Goal: Task Accomplishment & Management: Complete application form

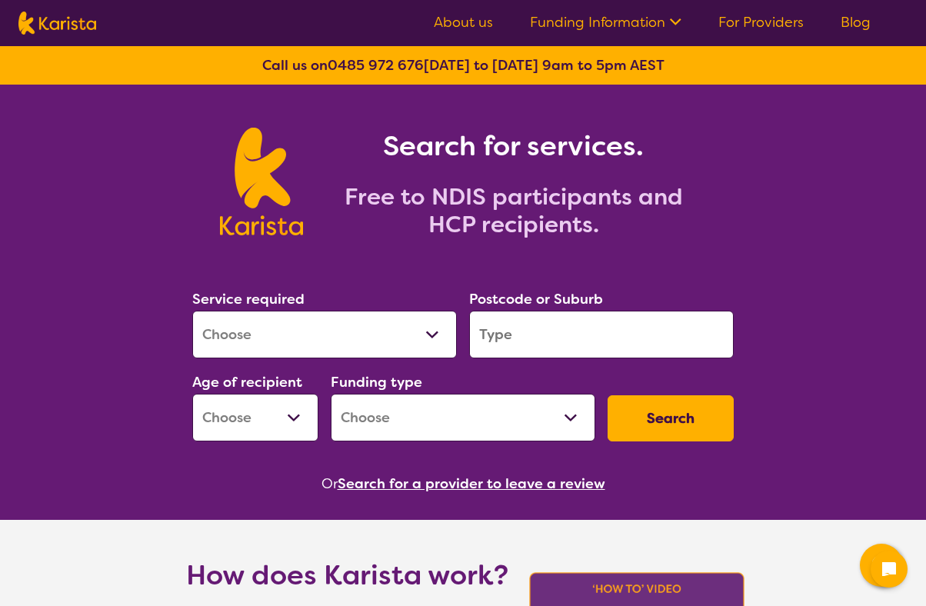
click at [331, 329] on select "Allied Health Assistant Assessment (ADHD or Autism) Behaviour support Counselli…" at bounding box center [324, 335] width 265 height 48
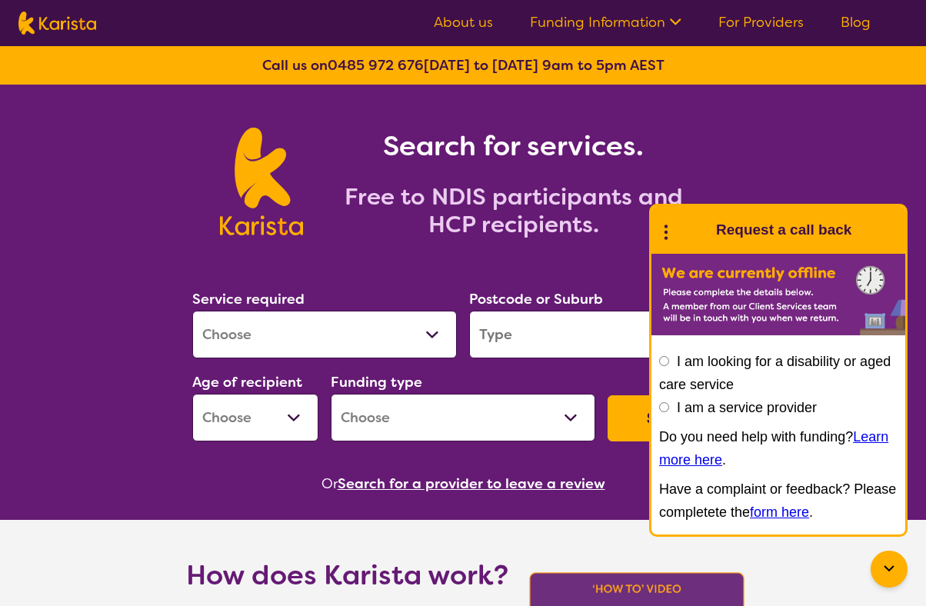
click at [296, 331] on select "Allied Health Assistant Assessment (ADHD or Autism) Behaviour support Counselli…" at bounding box center [324, 335] width 265 height 48
select select "NDIS Plan management"
select select "NDIS"
click at [572, 338] on input "search" at bounding box center [601, 335] width 265 height 48
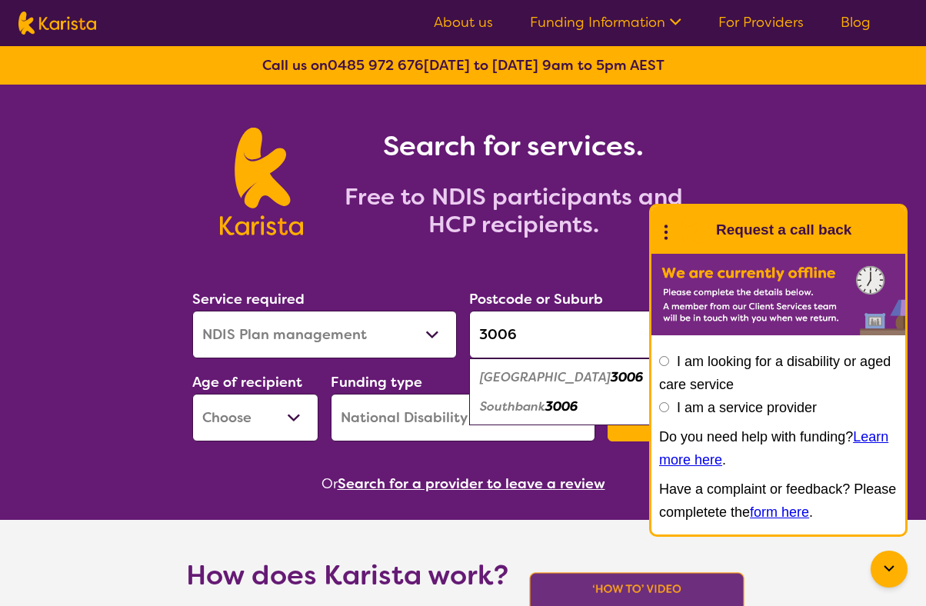
type input "3006"
click at [545, 406] on em "Southbank" at bounding box center [512, 406] width 65 height 16
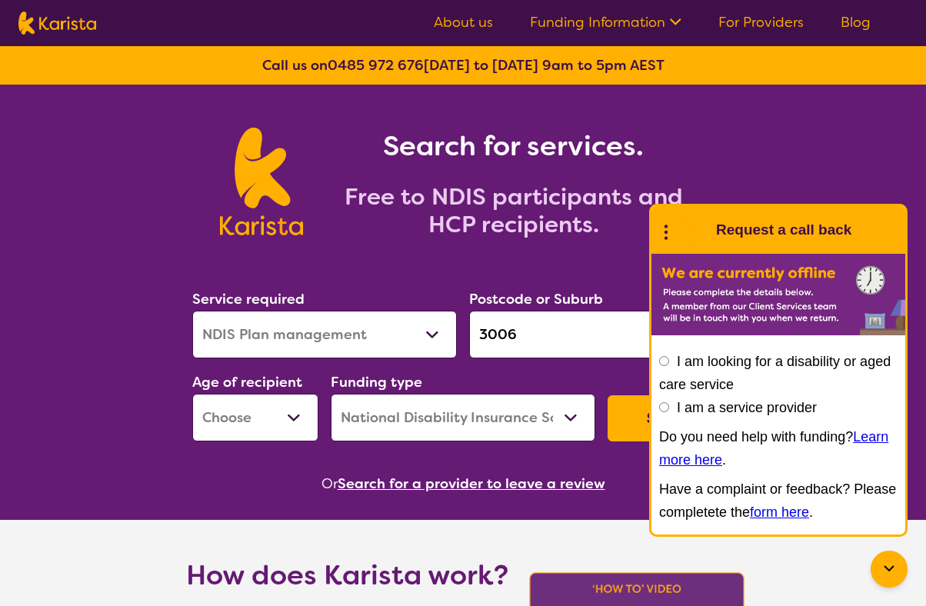
click at [256, 421] on select "Early Childhood - 0 to 9 Child - 10 to 11 Adolescent - 12 to 17 Adult - 18 to 6…" at bounding box center [255, 418] width 126 height 48
select select "EC"
click at [671, 232] on icon at bounding box center [666, 230] width 20 height 24
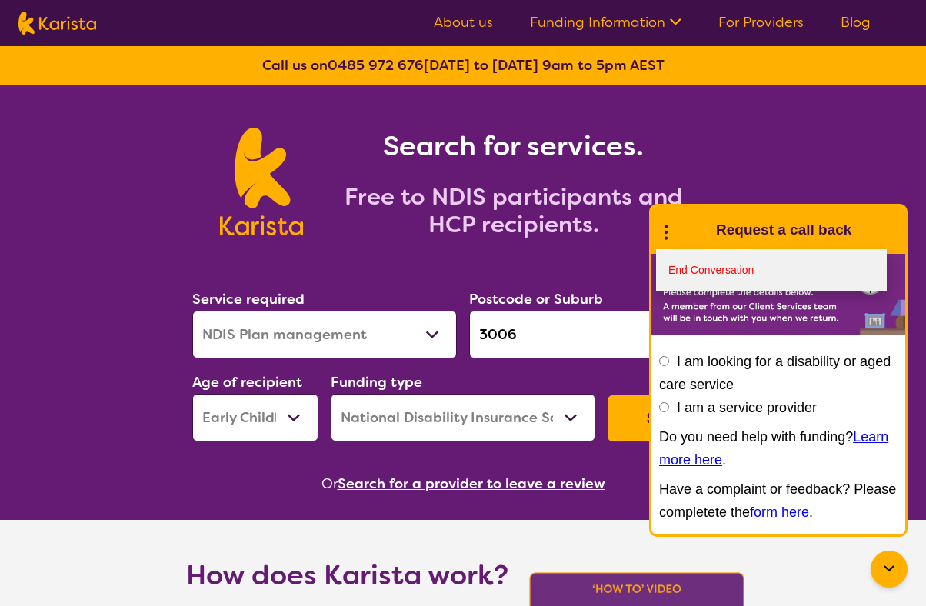
click at [683, 271] on link "End Conversation" at bounding box center [771, 270] width 231 height 42
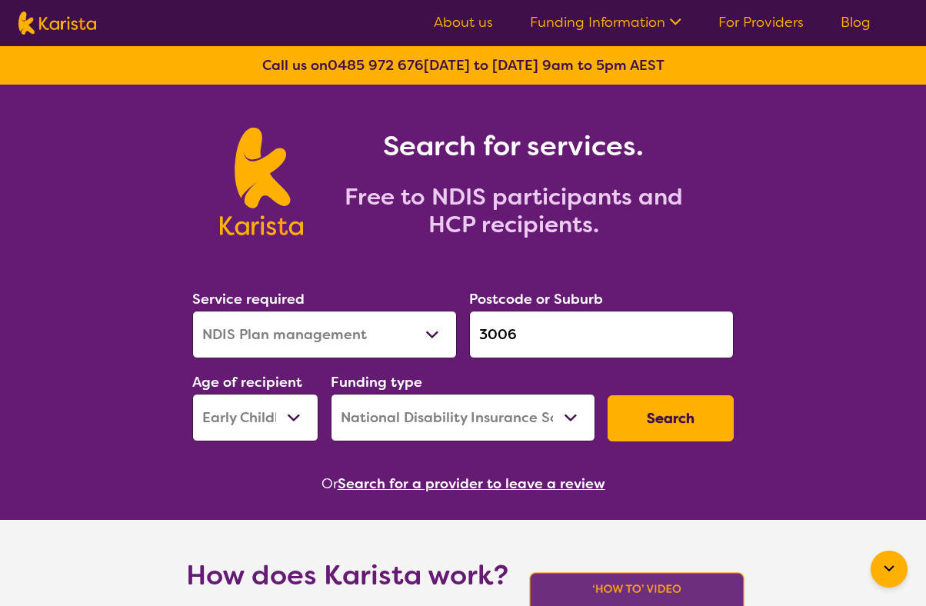
click at [676, 413] on button "Search" at bounding box center [671, 418] width 126 height 46
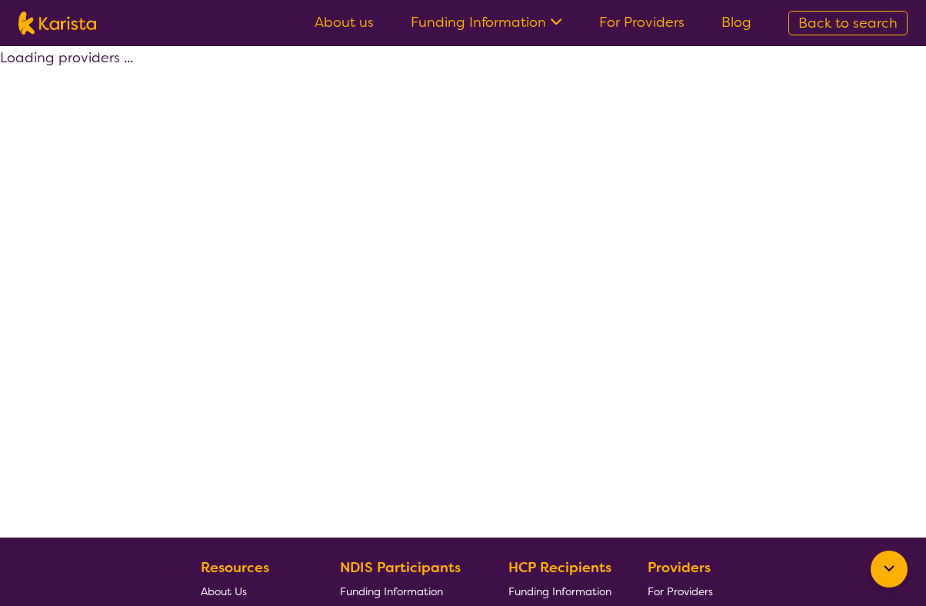
select select "by_score"
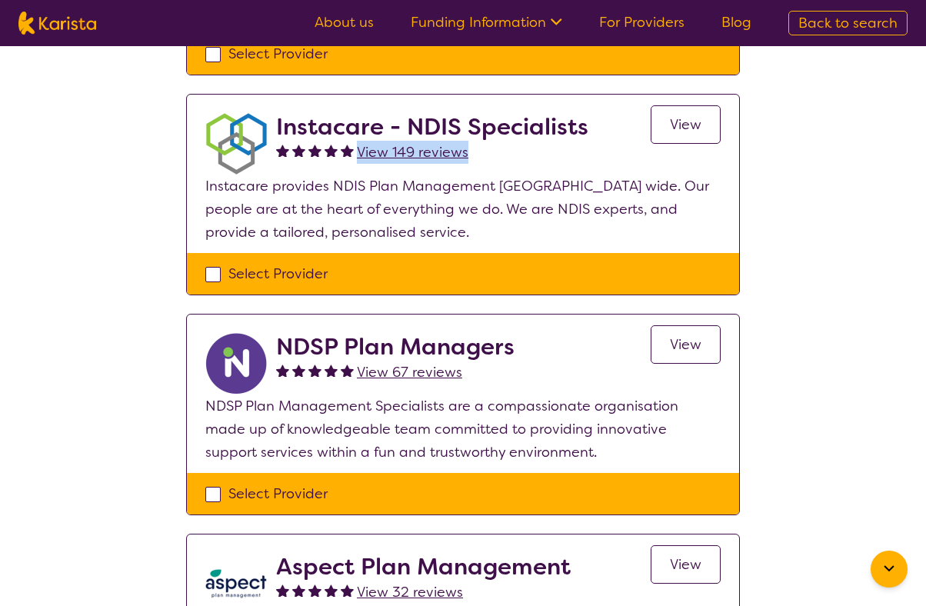
scroll to position [351, 0]
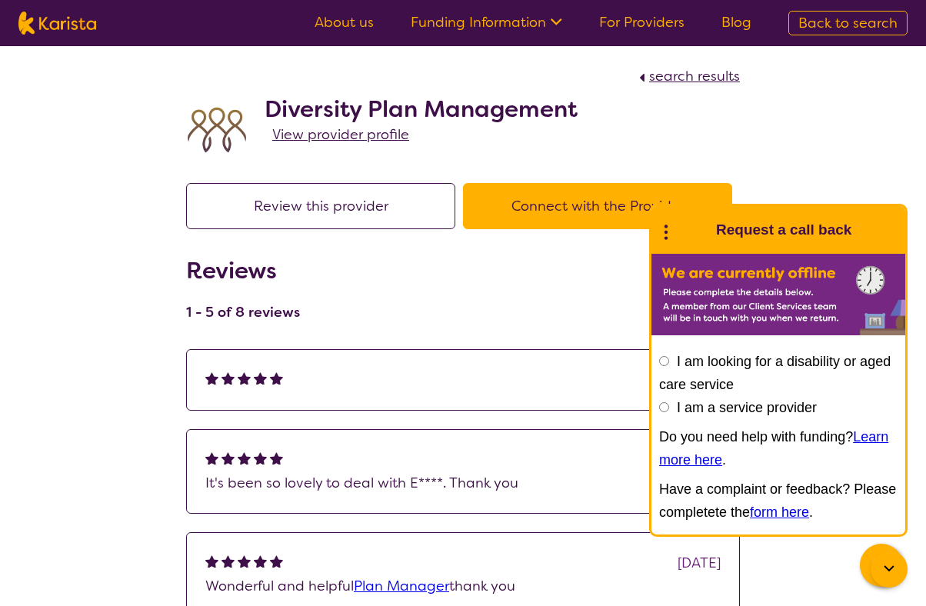
click at [668, 227] on icon at bounding box center [666, 230] width 20 height 24
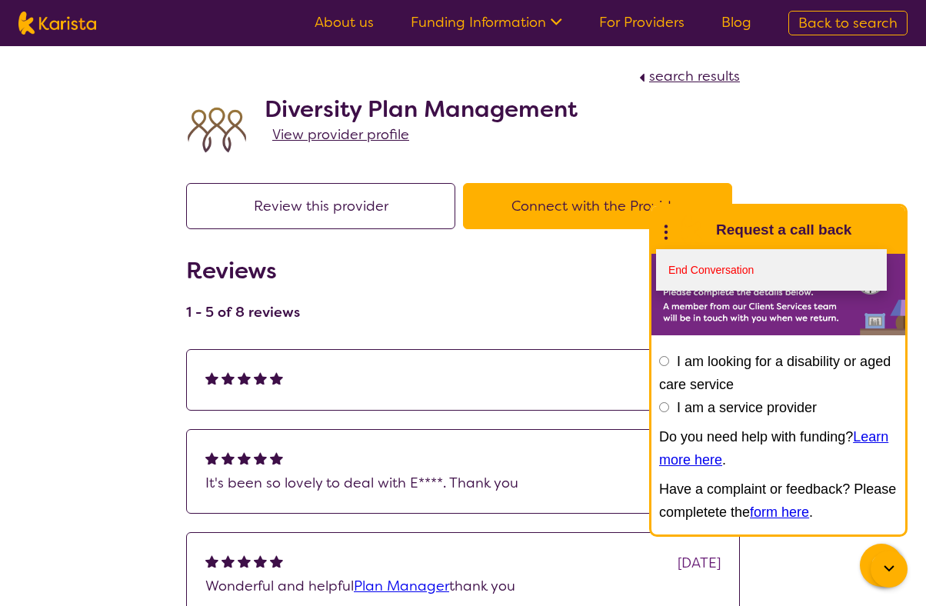
click at [676, 267] on link "End Conversation" at bounding box center [771, 270] width 231 height 42
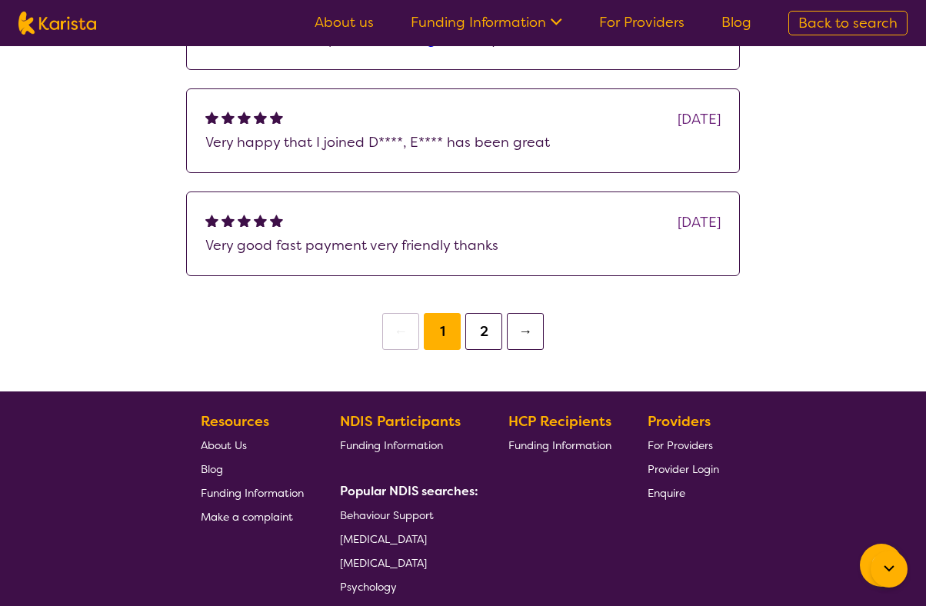
click at [481, 338] on button "2" at bounding box center [483, 331] width 37 height 37
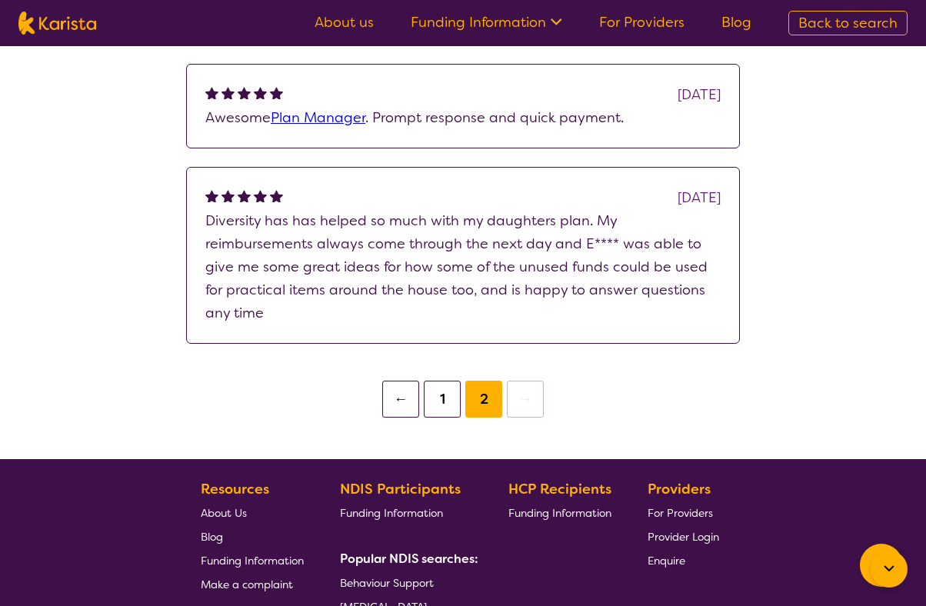
scroll to position [389, 0]
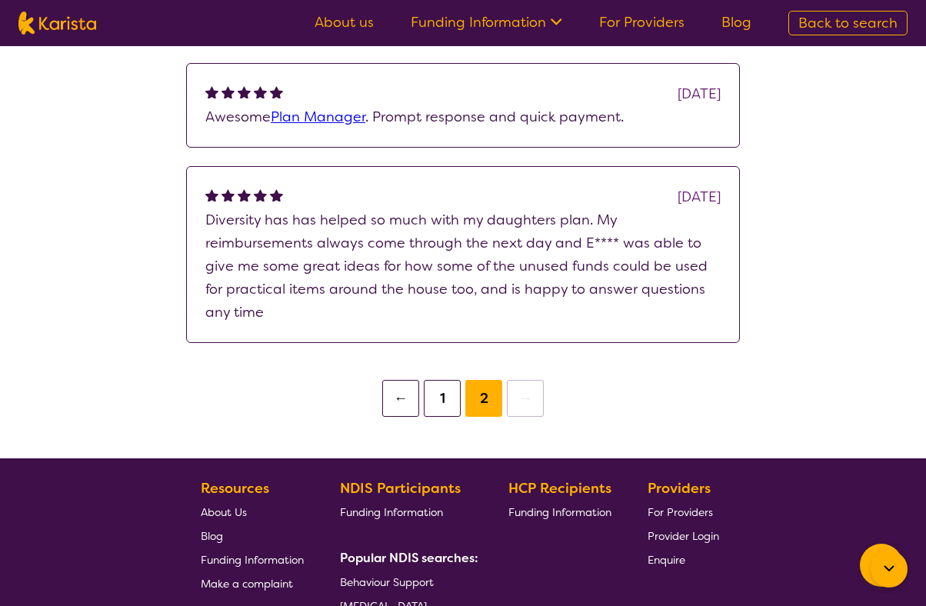
click at [406, 398] on button "←" at bounding box center [400, 398] width 37 height 37
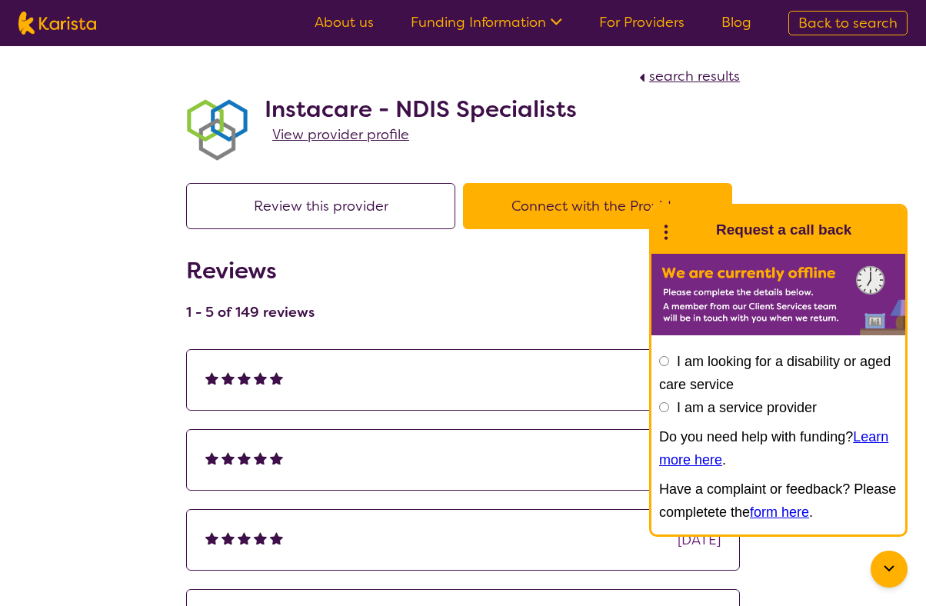
click at [659, 236] on icon at bounding box center [666, 230] width 20 height 24
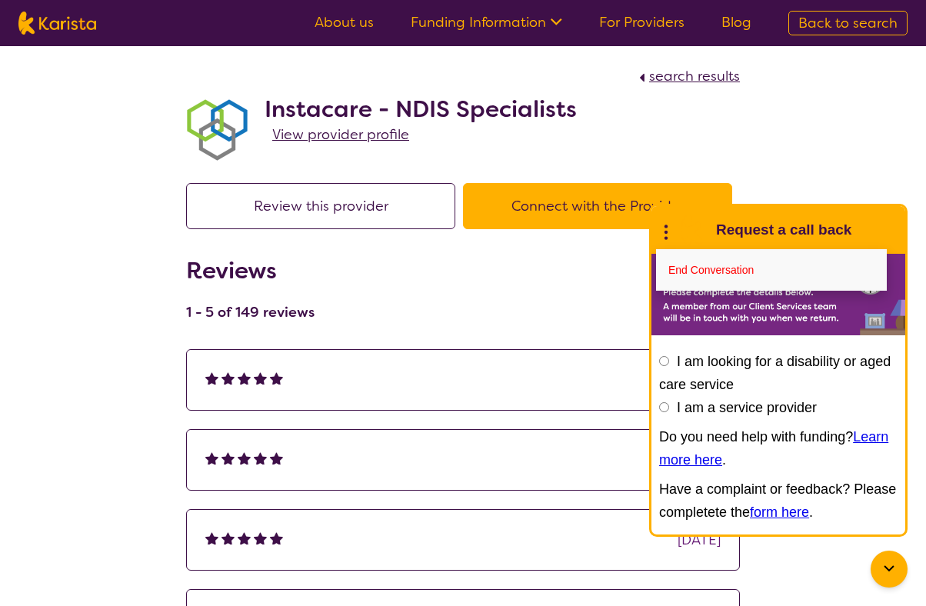
click at [659, 236] on icon at bounding box center [666, 230] width 20 height 24
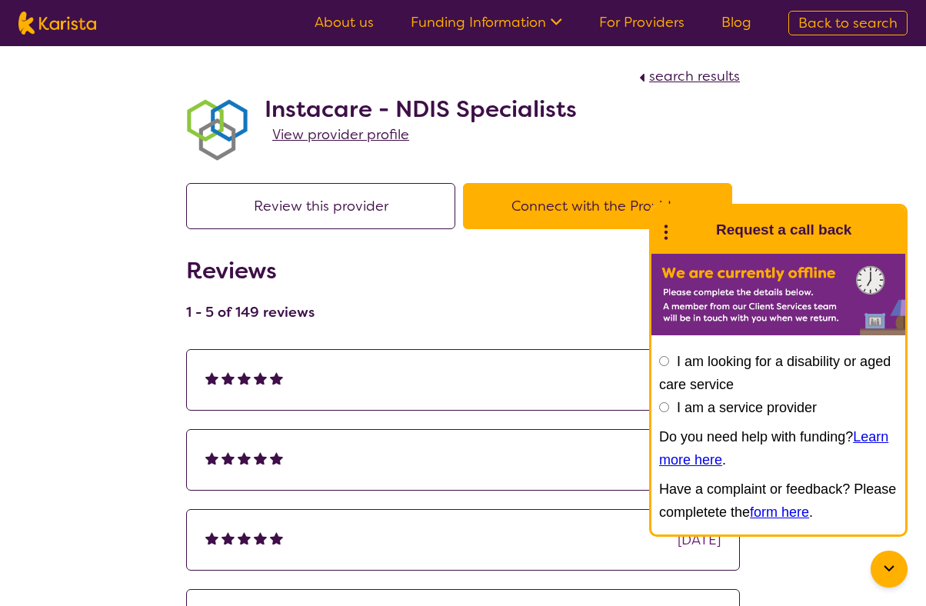
click at [661, 237] on icon at bounding box center [666, 230] width 20 height 24
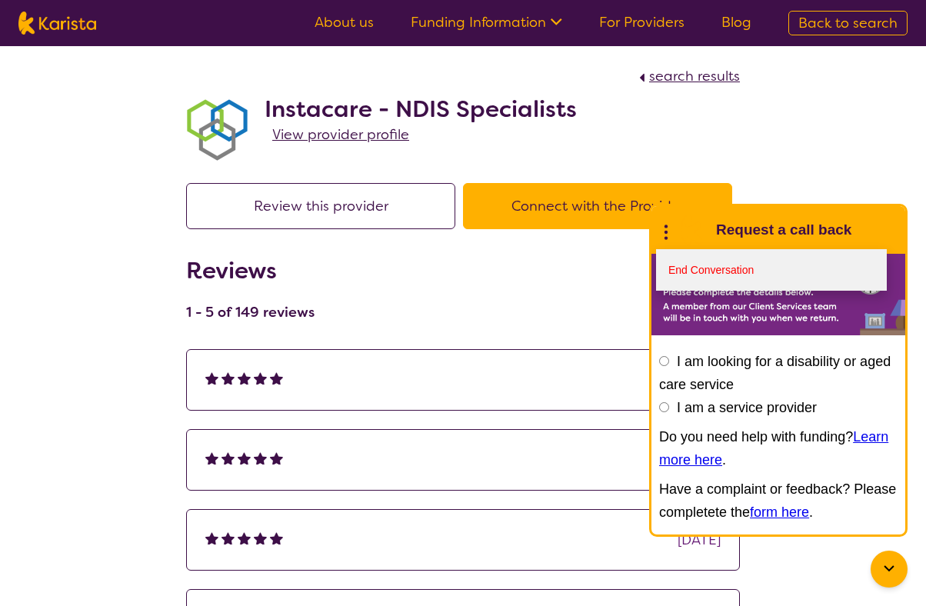
click at [670, 285] on link "End Conversation" at bounding box center [771, 270] width 231 height 42
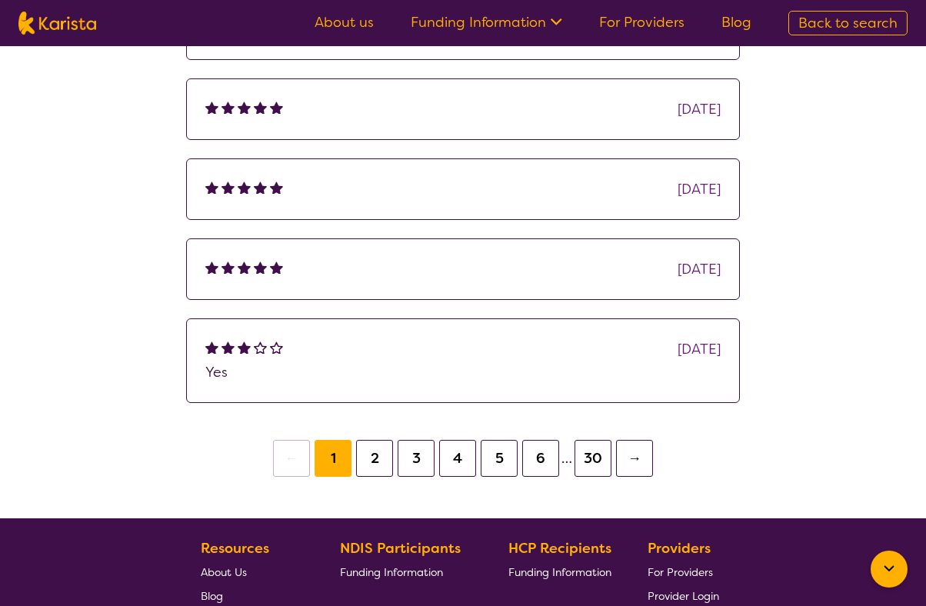
click at [386, 458] on button "2" at bounding box center [374, 458] width 37 height 37
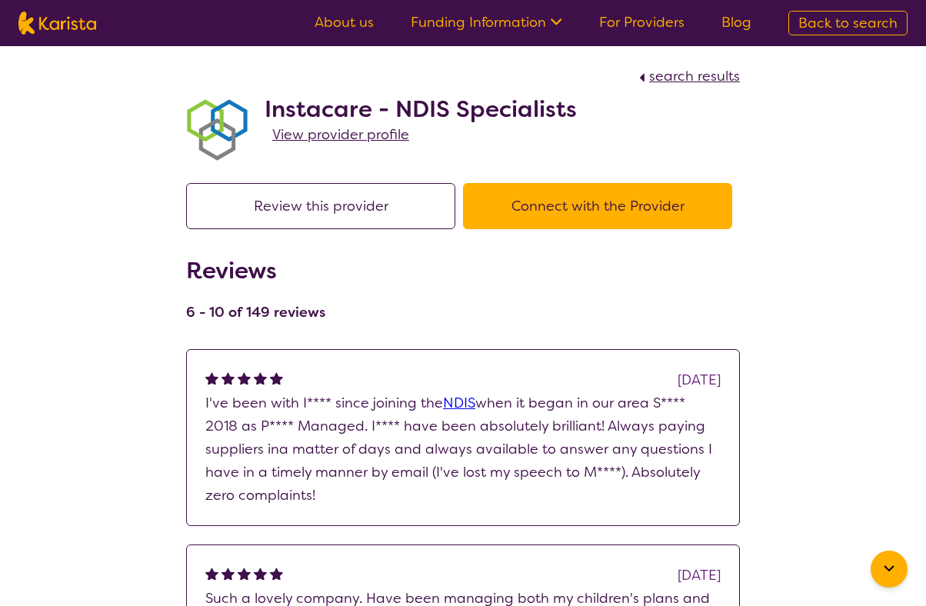
click at [371, 134] on span "View provider profile" at bounding box center [340, 134] width 137 height 18
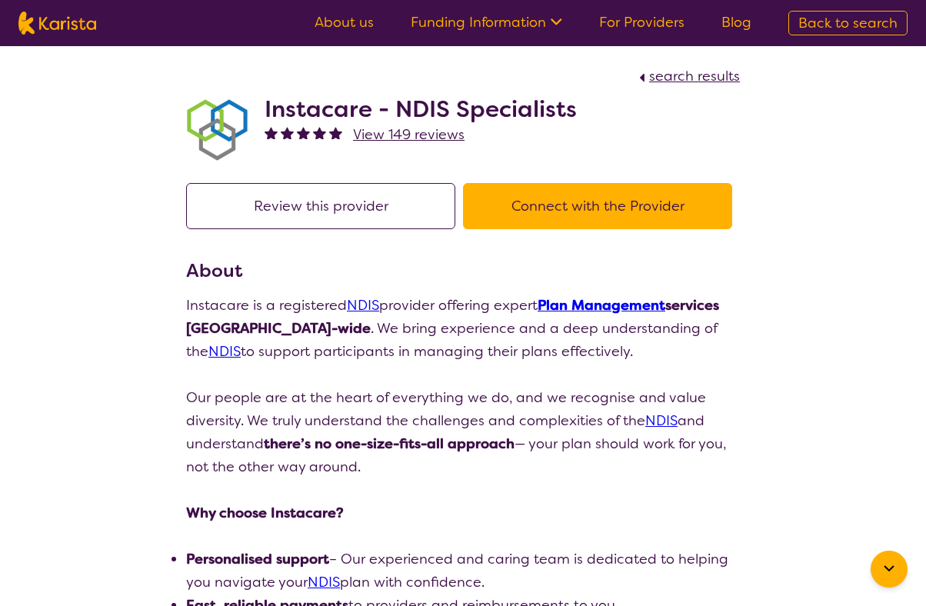
click at [565, 202] on button "Connect with the Provider" at bounding box center [597, 206] width 269 height 46
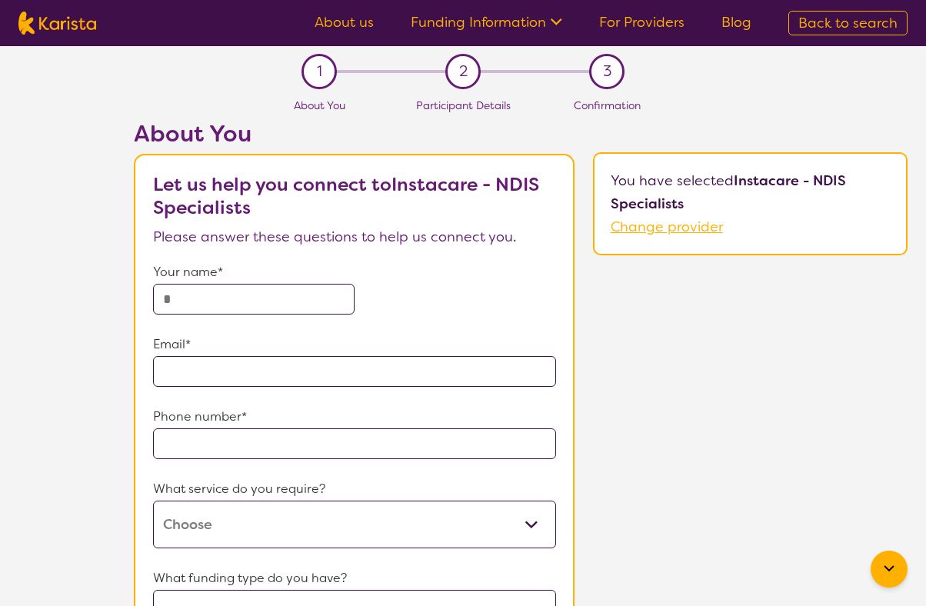
click at [297, 291] on input "text" at bounding box center [254, 299] width 202 height 31
click at [287, 293] on input "**********" at bounding box center [254, 299] width 202 height 31
type input "**********"
click at [262, 368] on input "email" at bounding box center [354, 371] width 403 height 31
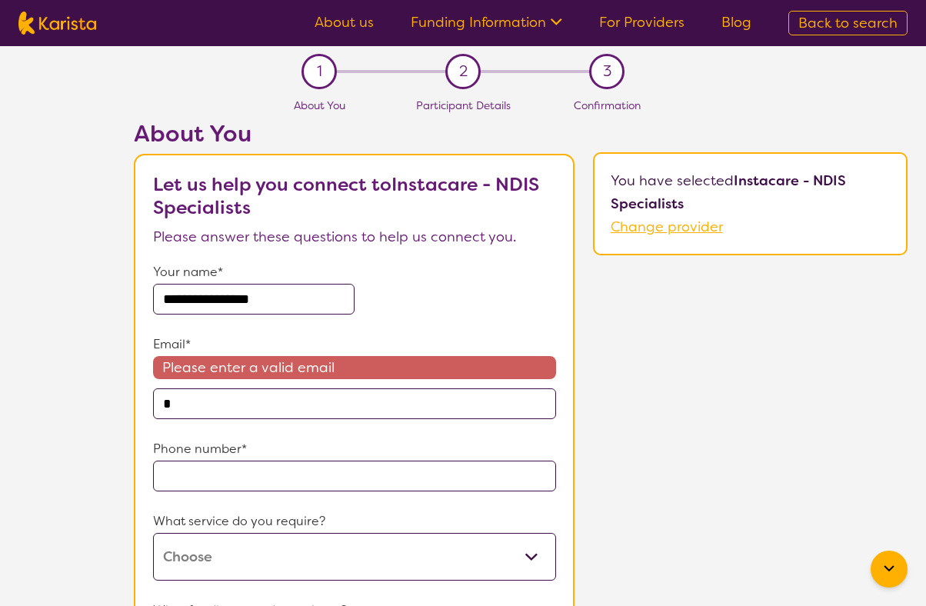
type input "**********"
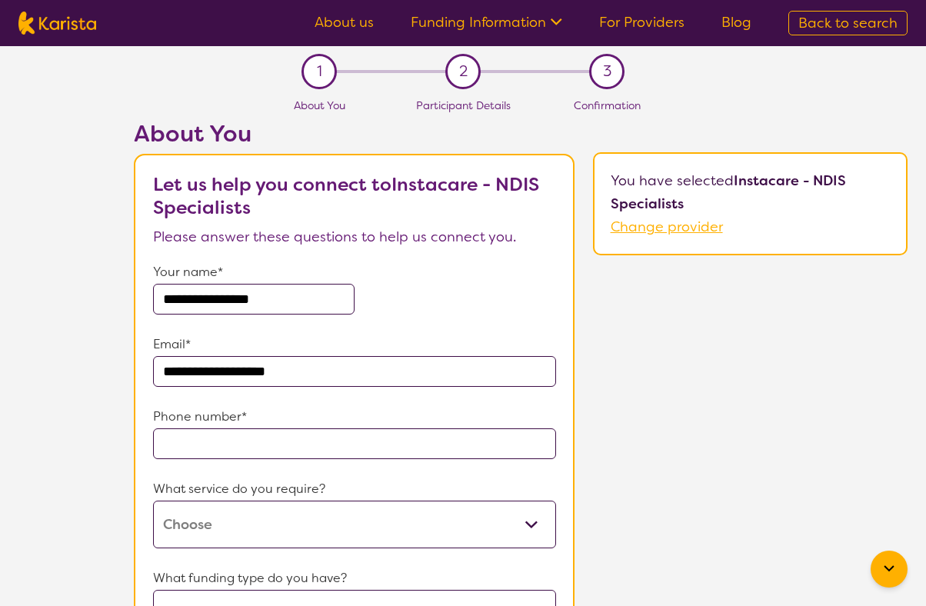
click at [242, 441] on input "tel" at bounding box center [354, 443] width 403 height 31
type input "**********"
click at [265, 520] on select "NDIS Plan management" at bounding box center [354, 525] width 403 height 48
select select "26"
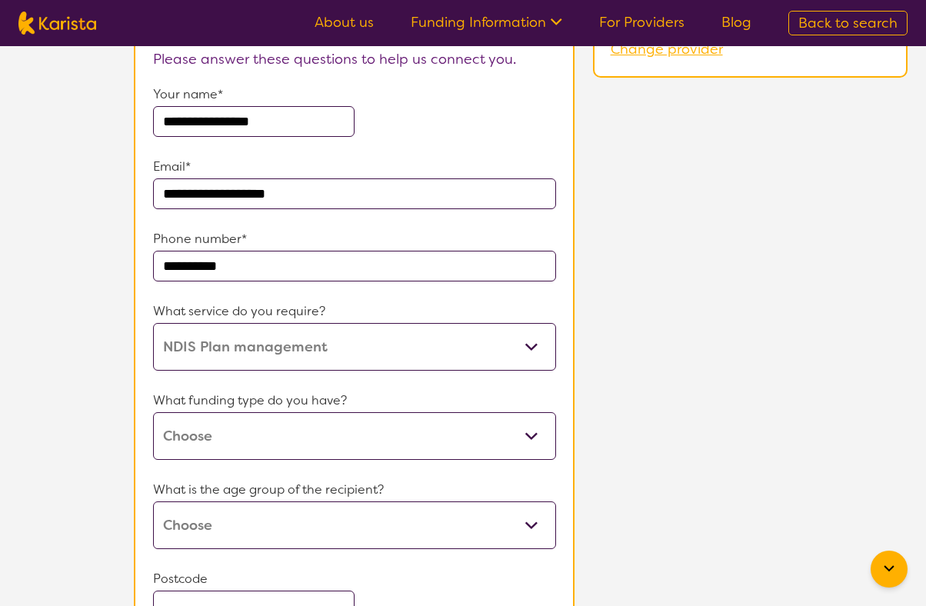
scroll to position [218, 0]
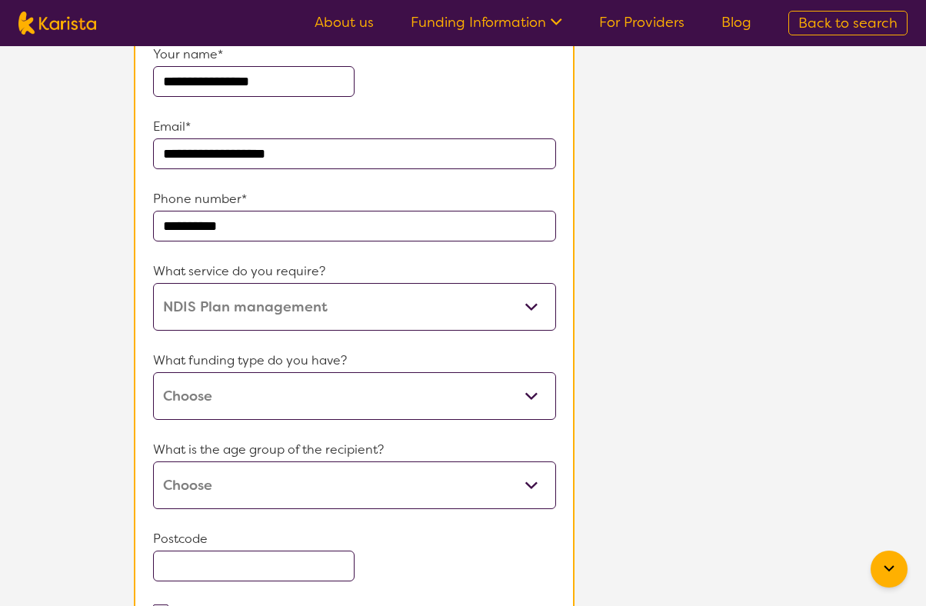
click at [298, 387] on select "Home Care Package (HCP) National Disability Insurance Scheme (NDIS) I don't know" at bounding box center [354, 396] width 403 height 48
select select "NDIS"
click at [294, 488] on select "Early Childhood - 0 to 9 Child - 10 to 11 Adolescent - 12 to 17 Adult - 18 to 6…" at bounding box center [354, 485] width 403 height 48
select select "EC"
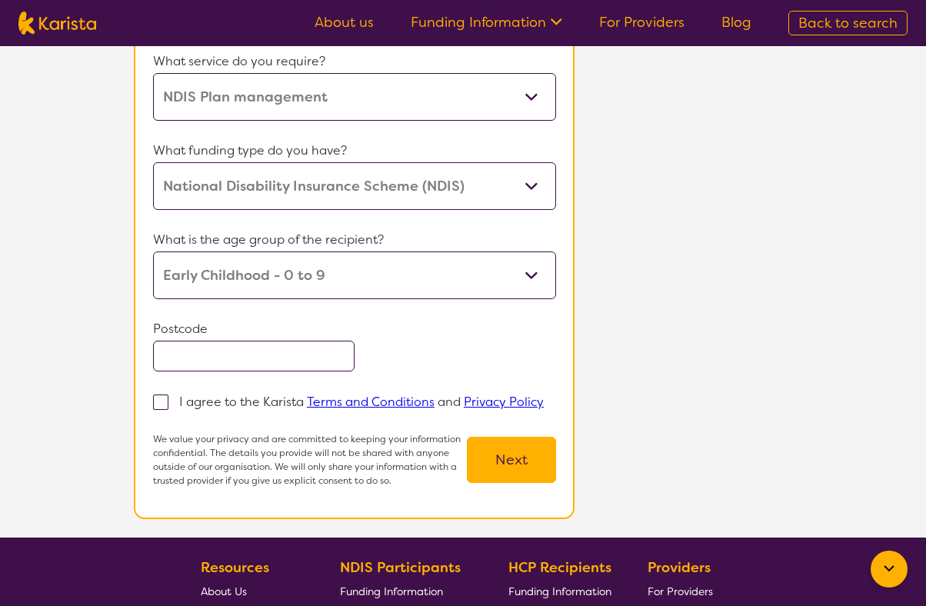
scroll to position [431, 0]
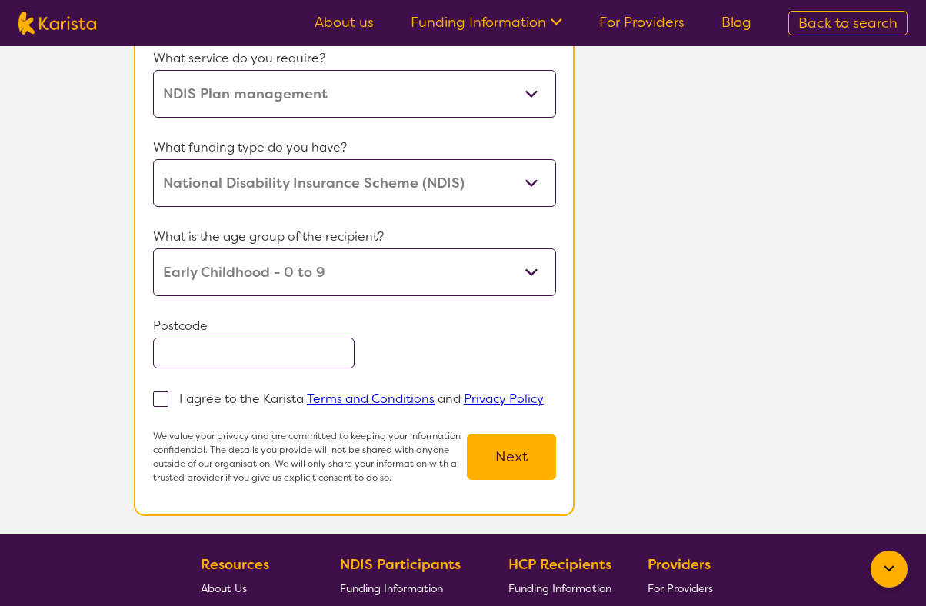
click at [271, 349] on input "text" at bounding box center [254, 353] width 202 height 31
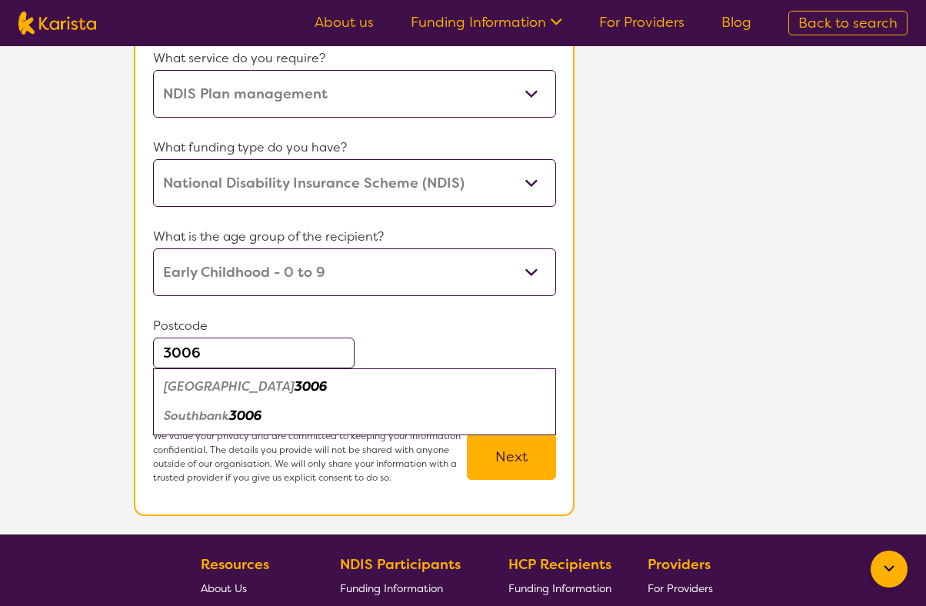
type input "3006"
click at [208, 422] on em "Southbank" at bounding box center [196, 416] width 65 height 16
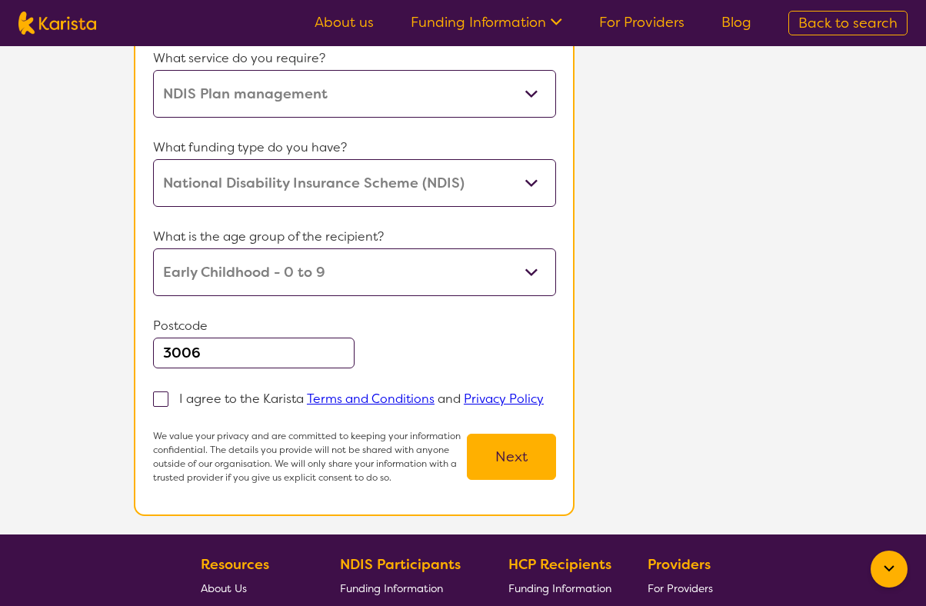
click at [339, 399] on link "Terms and Conditions" at bounding box center [371, 399] width 128 height 16
click at [169, 402] on label "I agree to the Karista Terms and Conditions and Privacy Policy" at bounding box center [353, 398] width 401 height 18
click at [544, 402] on input "I agree to the Karista Terms and Conditions and Privacy Policy" at bounding box center [549, 398] width 10 height 10
checkbox input "true"
click at [498, 457] on button "Next" at bounding box center [511, 457] width 89 height 46
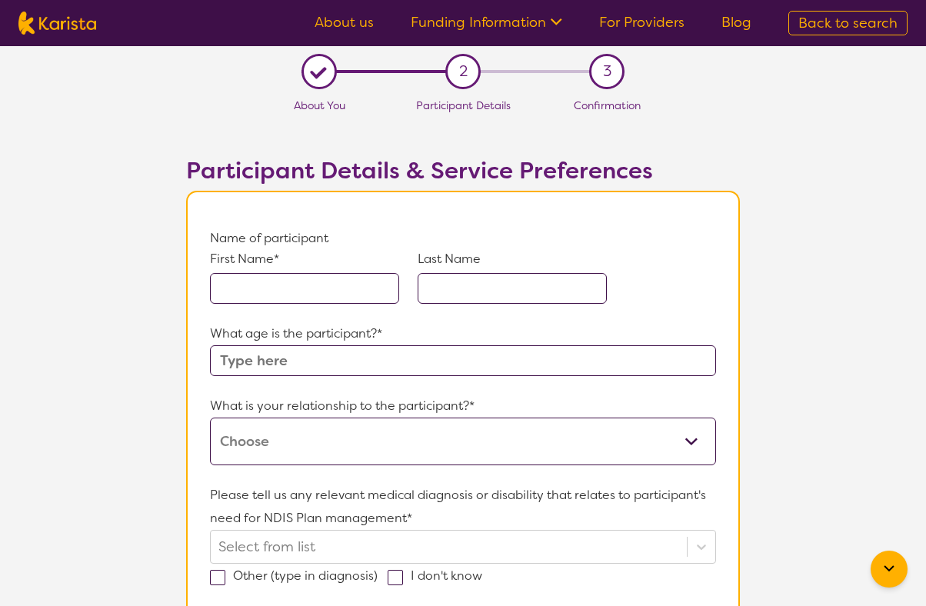
click at [331, 295] on input "text" at bounding box center [304, 288] width 189 height 31
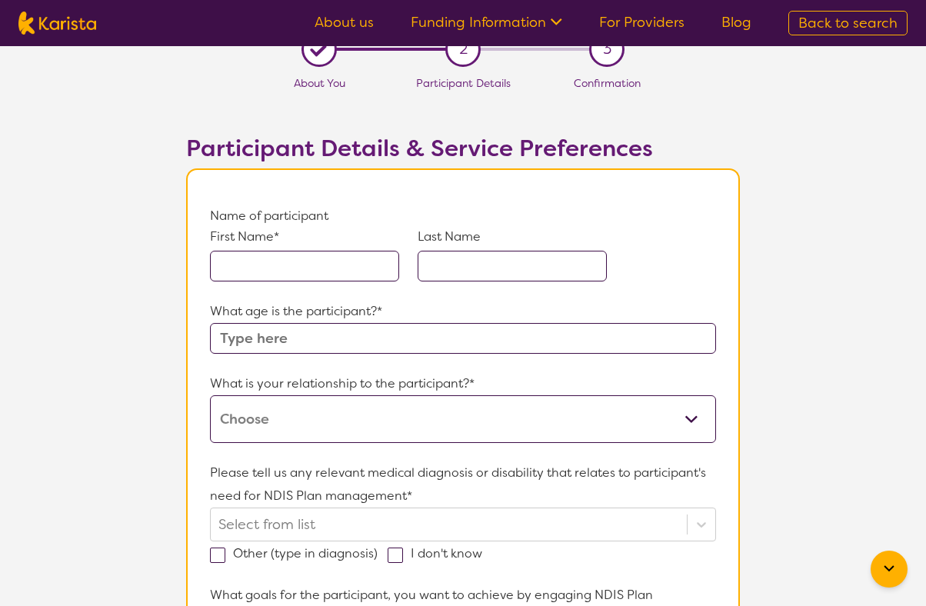
scroll to position [30, 0]
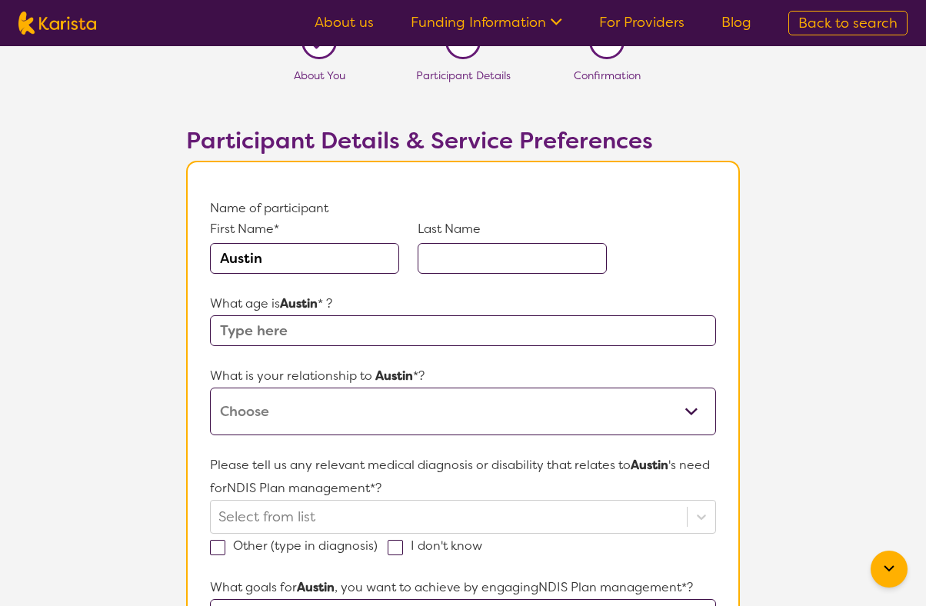
type input "Austin"
type input "Burkimsher"
click at [360, 341] on input "text" at bounding box center [463, 330] width 506 height 31
type input "4"
click at [435, 400] on select "This request is for myself I am their parent I am their child I am their spouse…" at bounding box center [463, 412] width 506 height 48
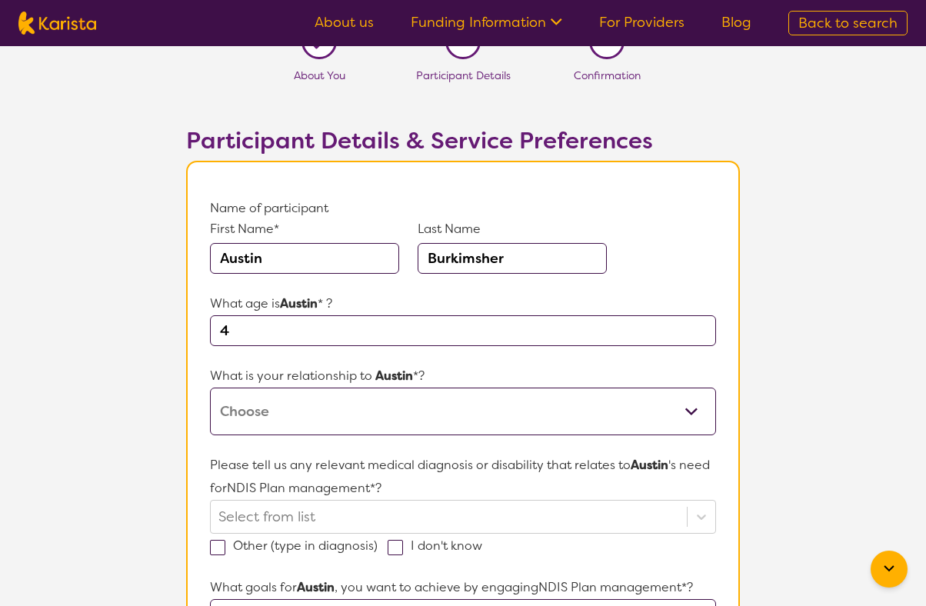
select select "I am their parent"
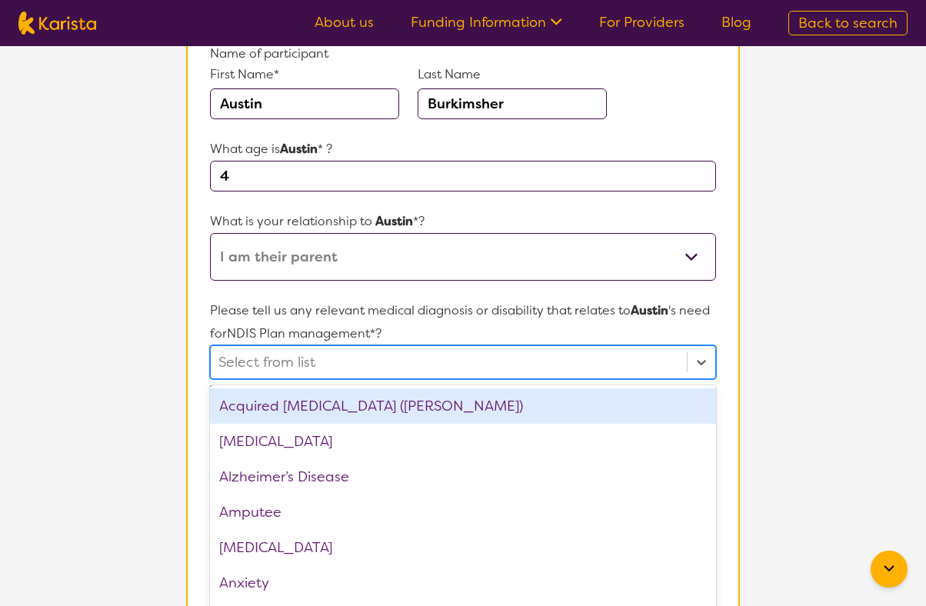
scroll to position [201, 0]
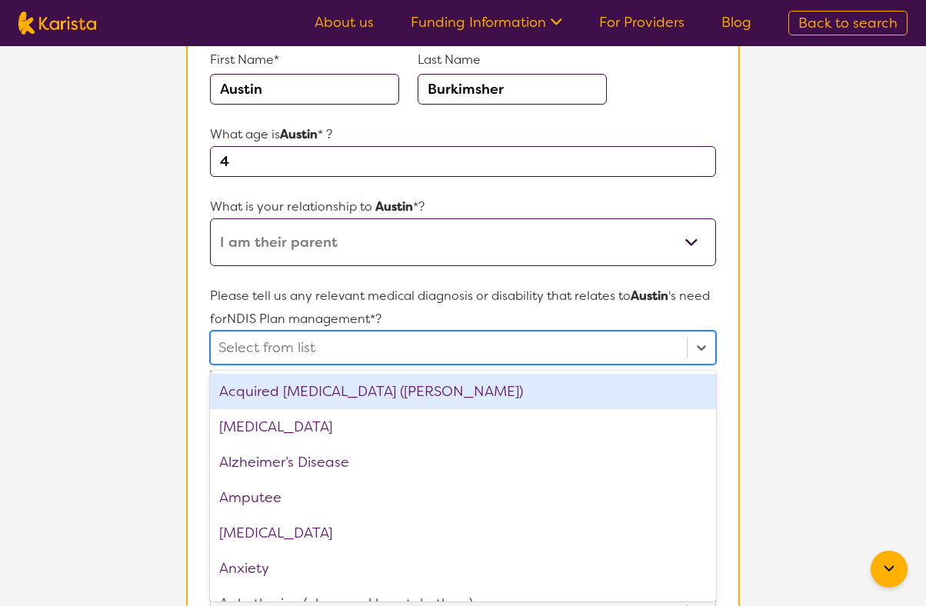
click at [445, 365] on div "option Acquired brain injury (ABI) focused, 1 of 75. 75 results available. Use …" at bounding box center [463, 348] width 506 height 34
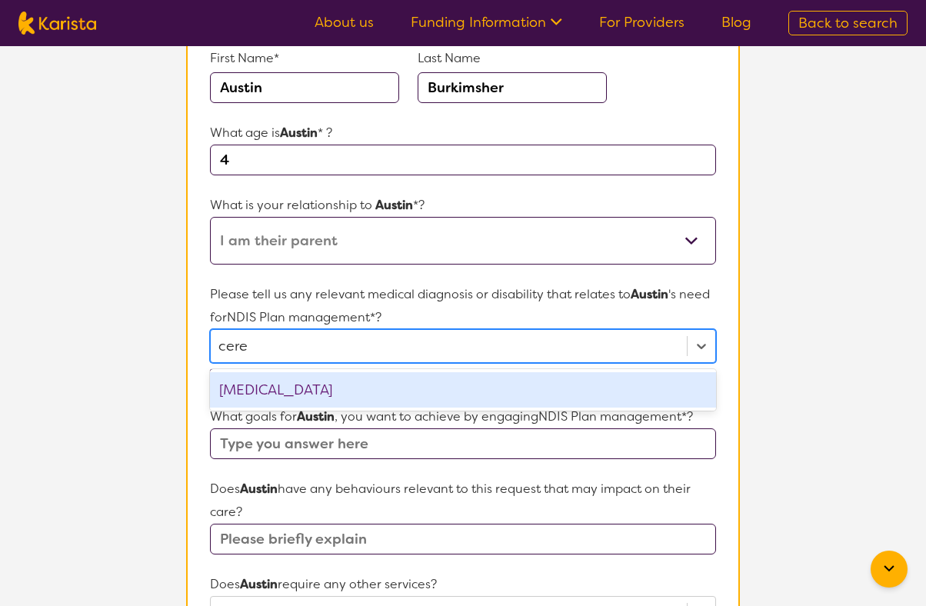
type input "cereb"
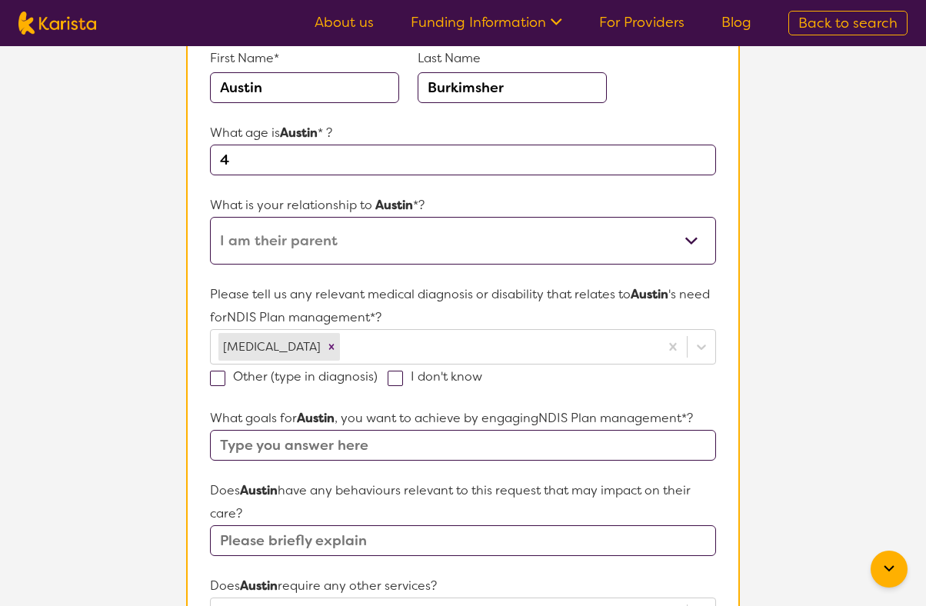
click at [814, 401] on section "L About You 2 Participant Details 3 Confirmation Participant Details & Service …" at bounding box center [463, 523] width 926 height 1357
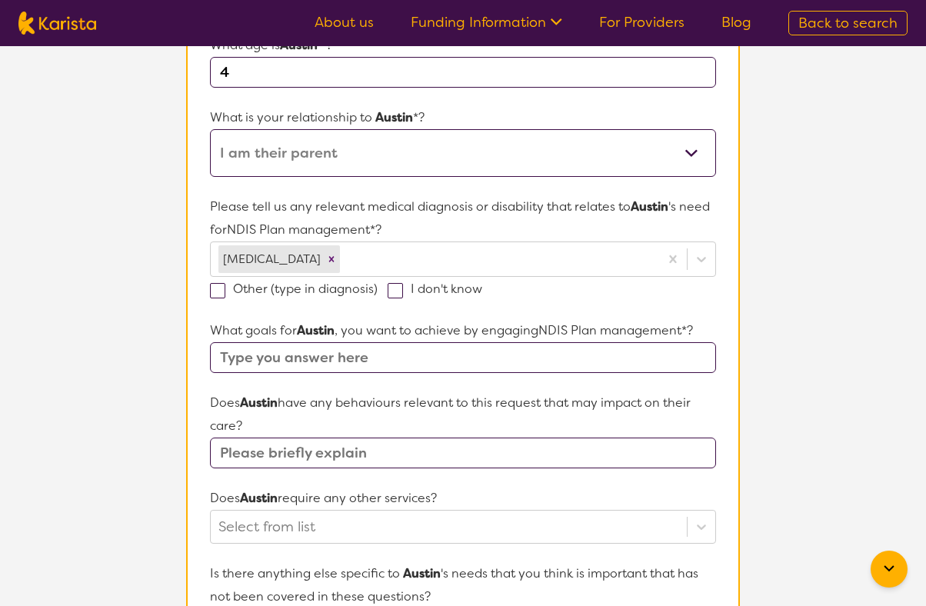
scroll to position [295, 0]
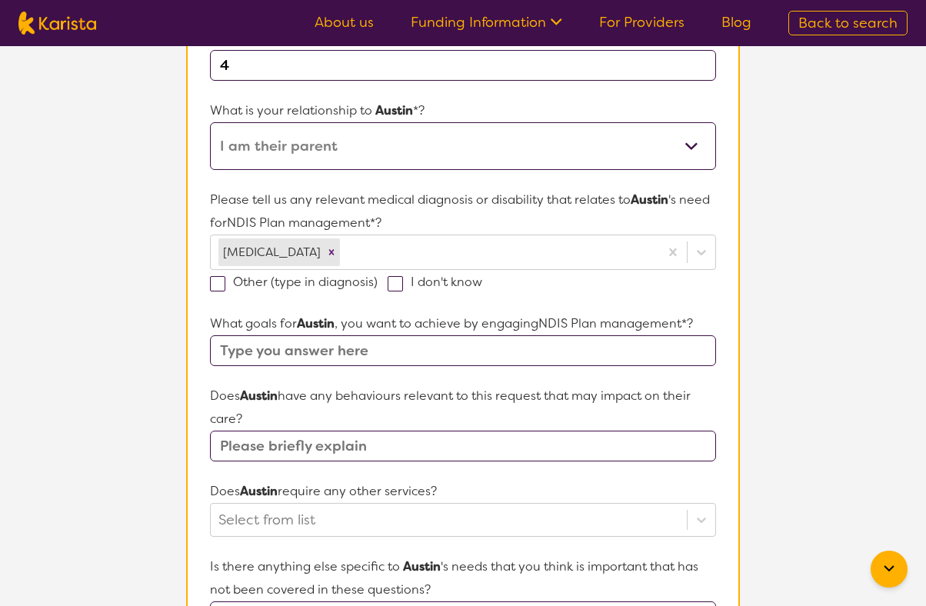
click at [359, 358] on input "text" at bounding box center [463, 350] width 506 height 31
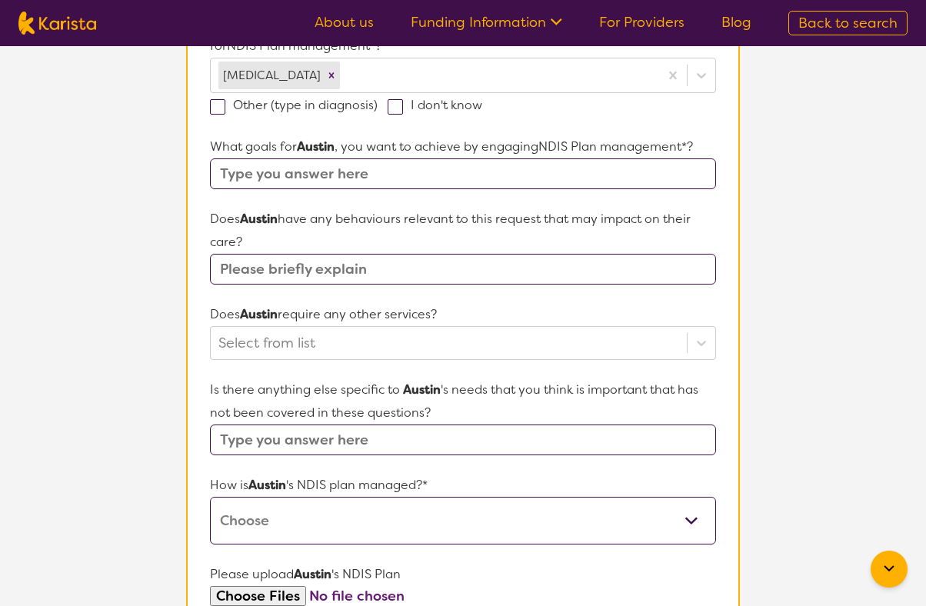
scroll to position [524, 0]
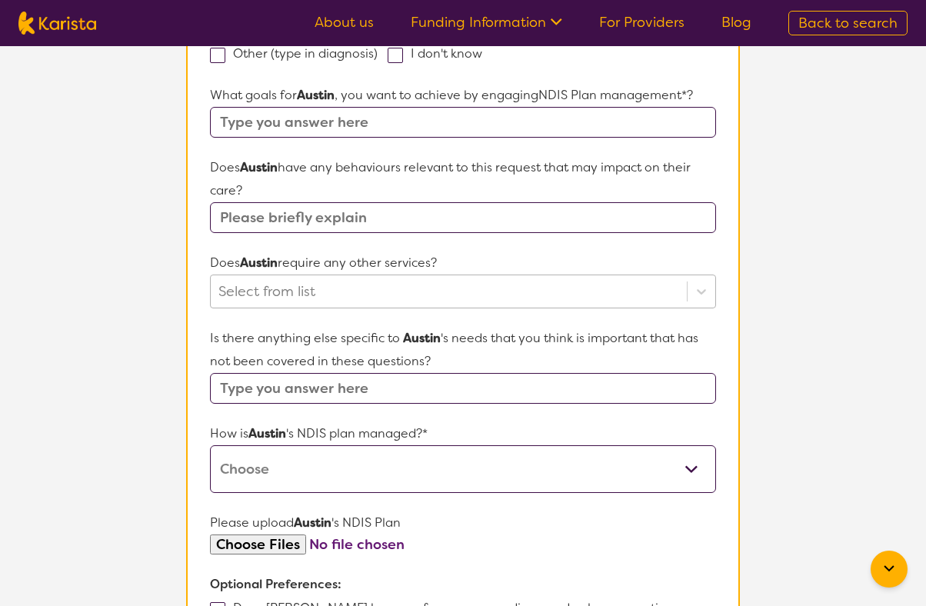
click at [360, 298] on div "Does Austin require any other services? Select from list" at bounding box center [463, 280] width 506 height 57
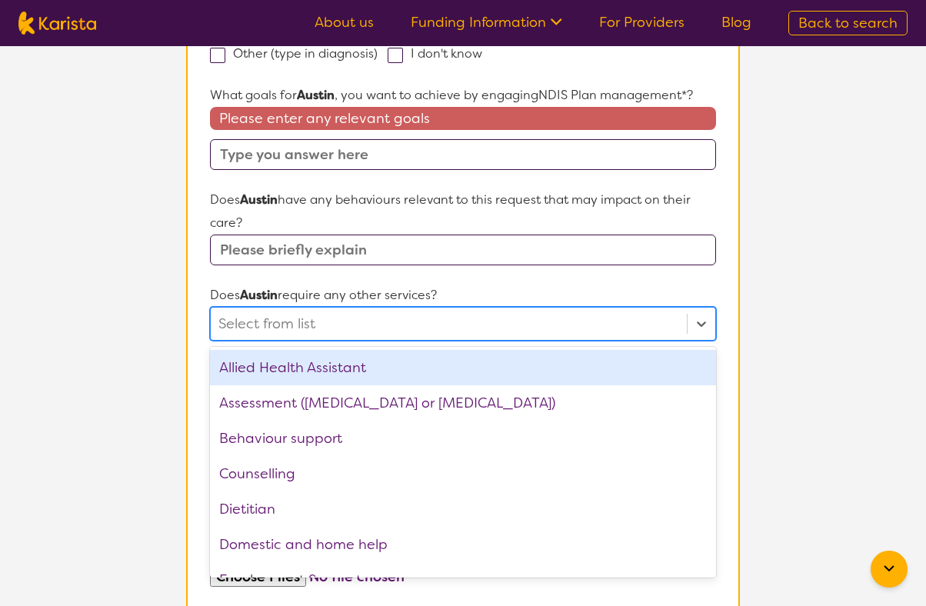
click at [379, 253] on input "text" at bounding box center [463, 250] width 506 height 31
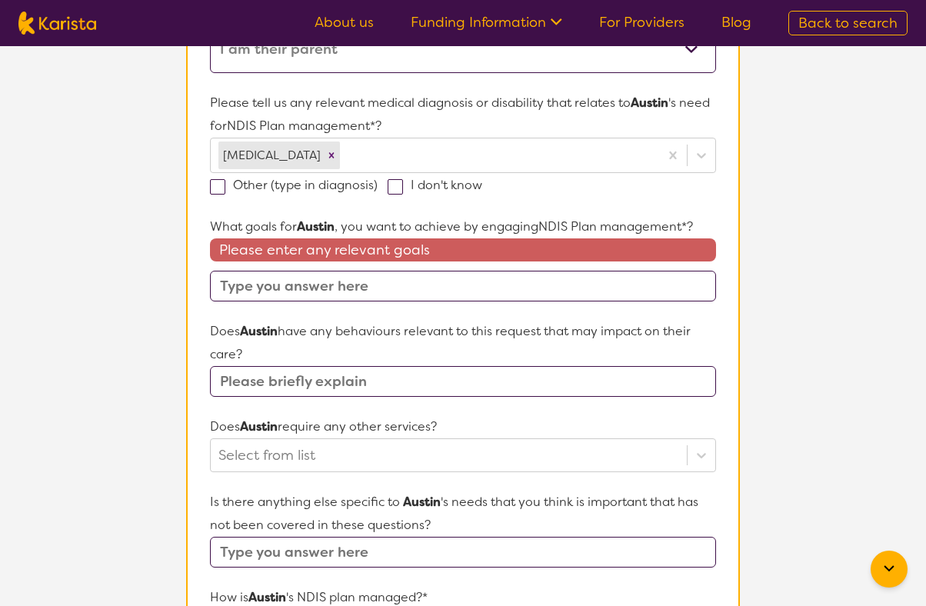
scroll to position [384, 0]
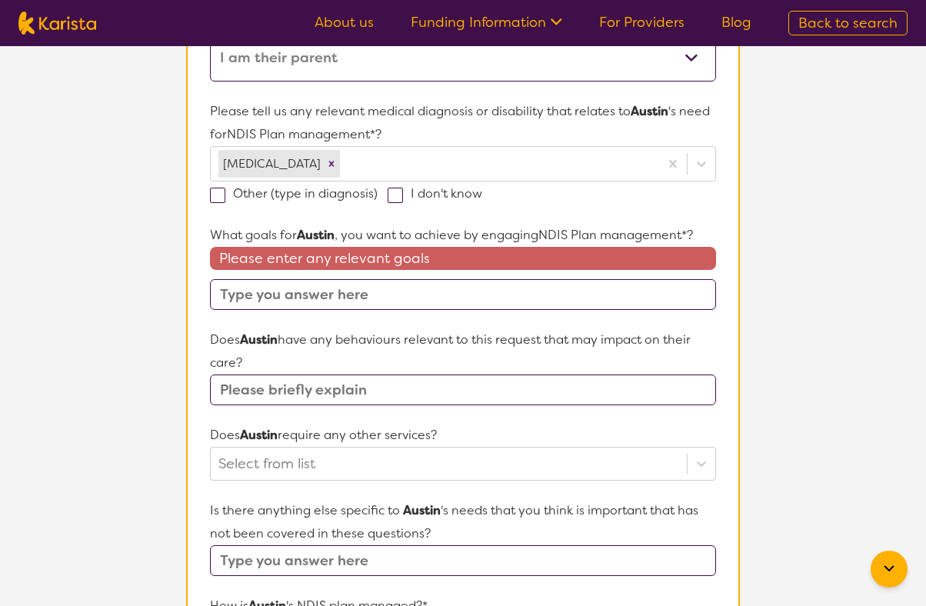
click at [402, 298] on input "text" at bounding box center [463, 294] width 506 height 31
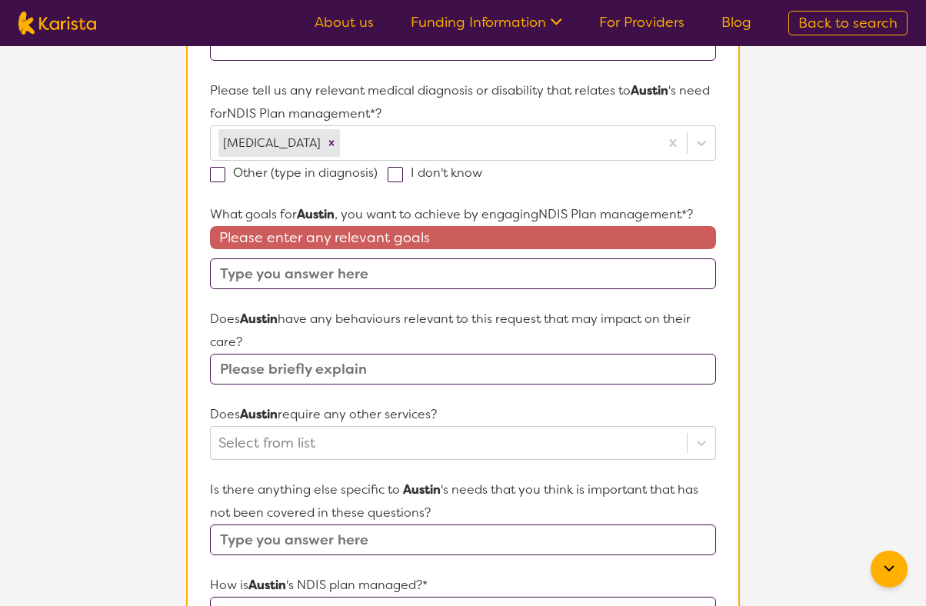
scroll to position [399, 0]
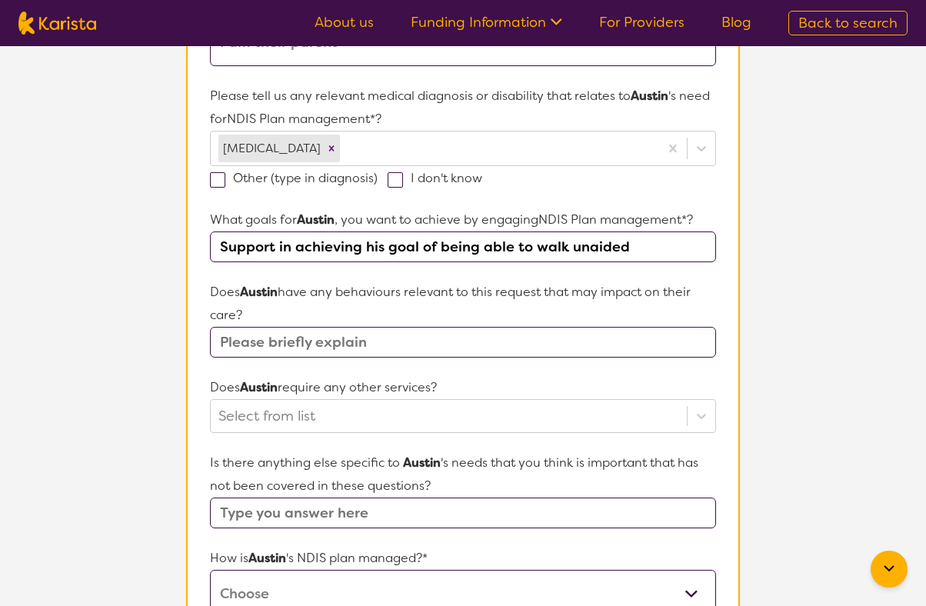
type input "Support in achieving his goal of being able to walk unaided"
click at [457, 347] on input "text" at bounding box center [463, 342] width 506 height 31
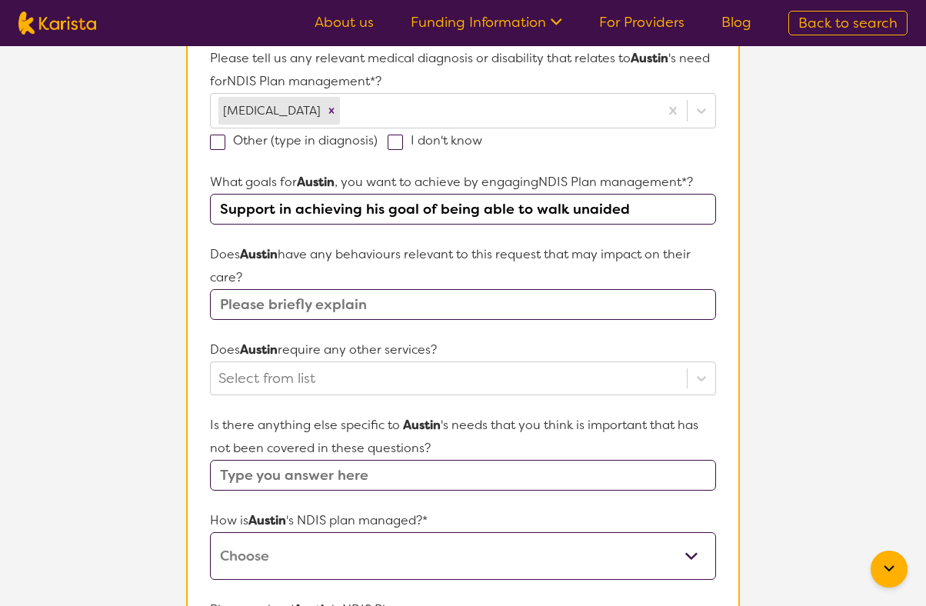
scroll to position [433, 0]
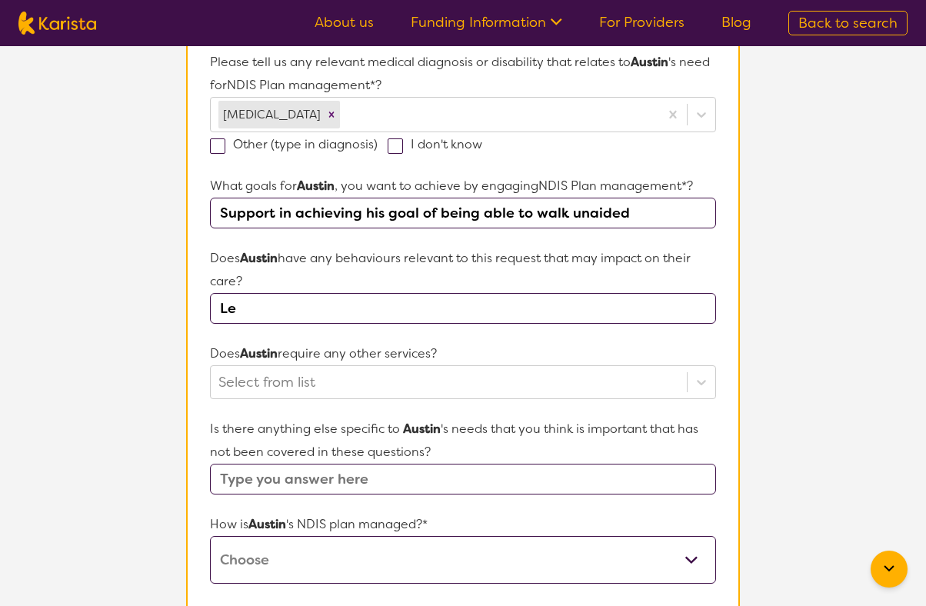
type input "L"
type input "The left side of Austin's body is weaker than his right."
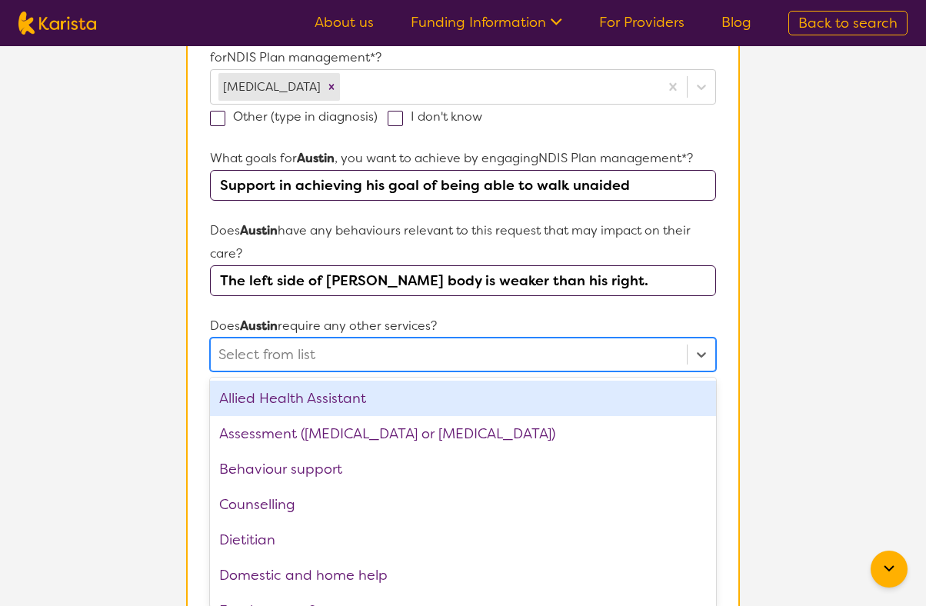
click at [383, 371] on div "option Allied Health Assistant focused, 1 of 22. 22 results available. Use Up a…" at bounding box center [463, 355] width 506 height 34
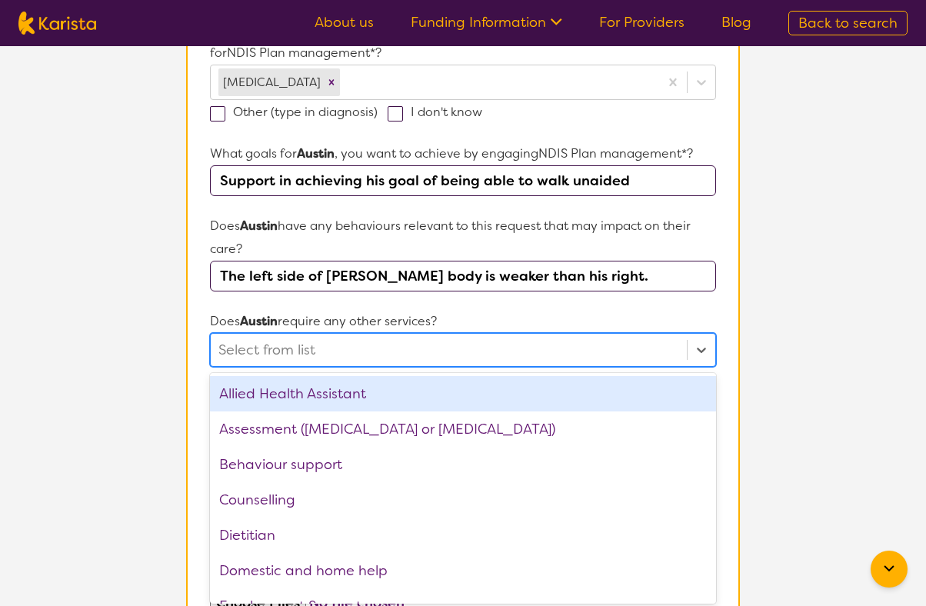
scroll to position [468, 0]
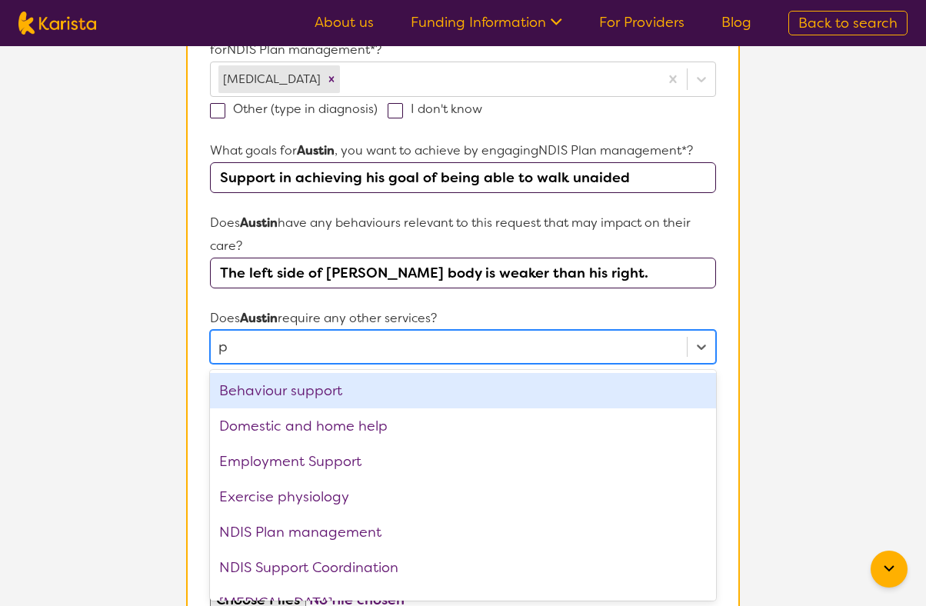
type input "ph"
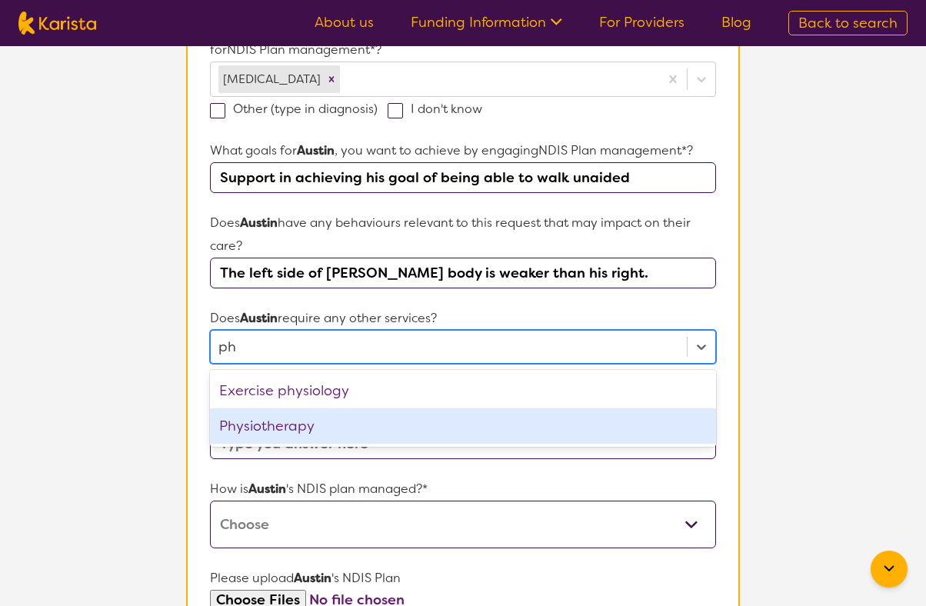
click at [341, 421] on div "Physiotherapy" at bounding box center [463, 425] width 506 height 35
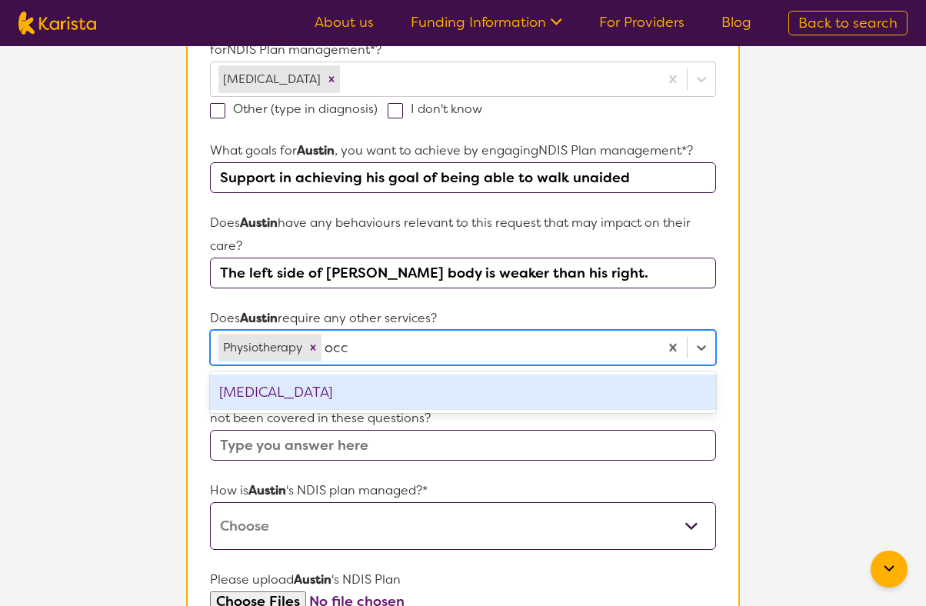
type input "occu"
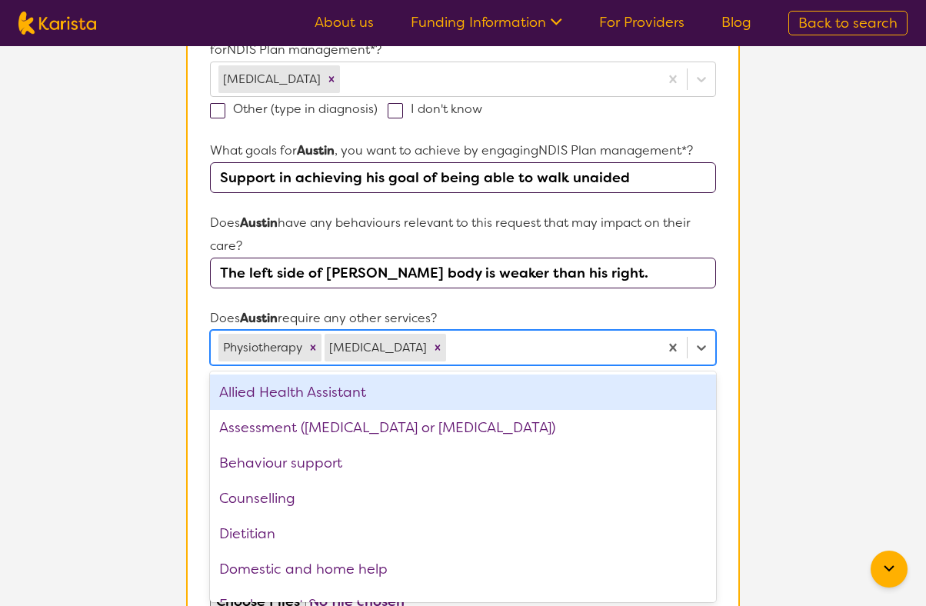
click at [813, 388] on section "L About You 2 Participant Details 3 Confirmation Participant Details & Service …" at bounding box center [463, 257] width 926 height 1359
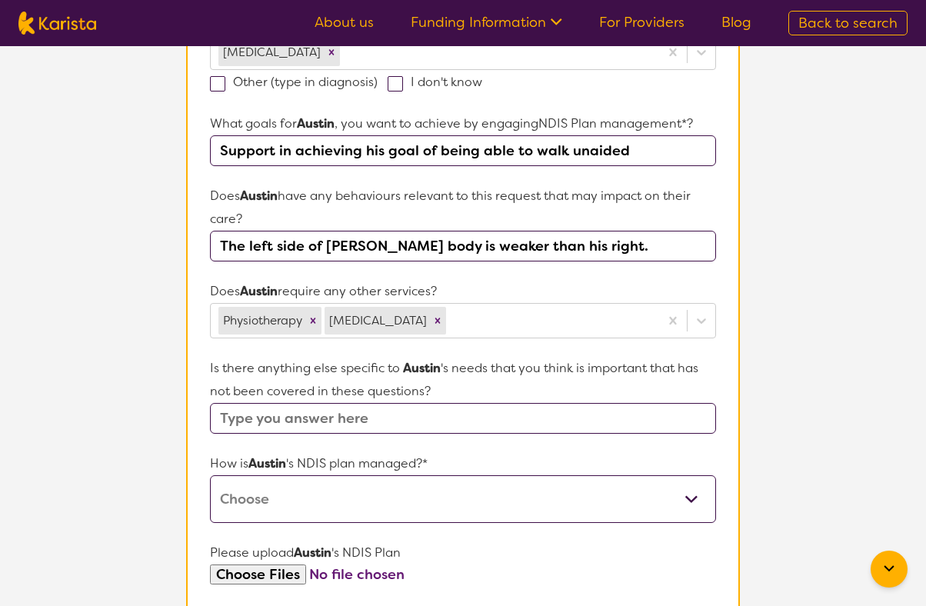
scroll to position [501, 0]
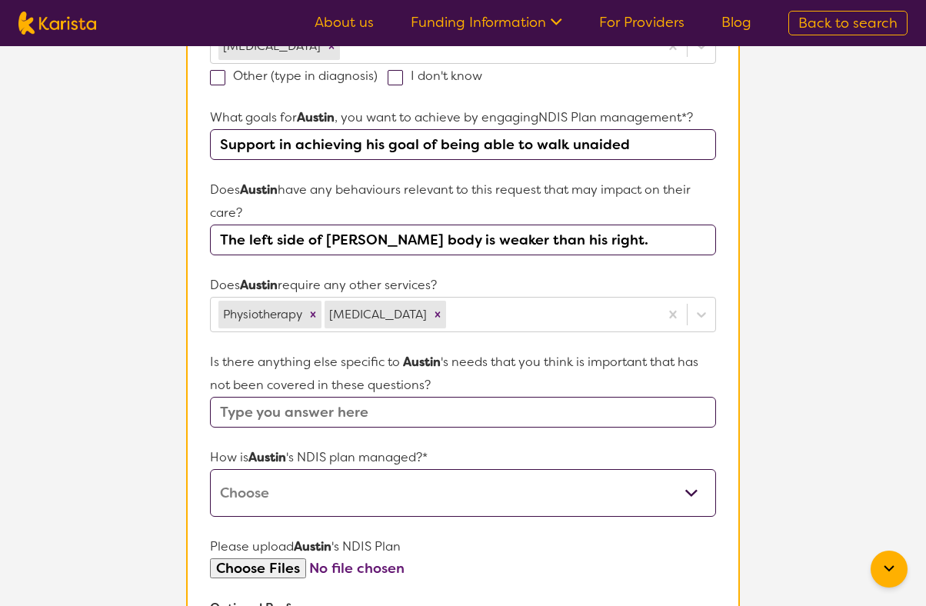
click at [598, 240] on input "The left side of Austin's body is weaker than his right." at bounding box center [463, 240] width 506 height 31
type input "The left side of Austin's body is weaker than his right. His left leg often giv…"
click at [461, 410] on input "text" at bounding box center [463, 412] width 506 height 31
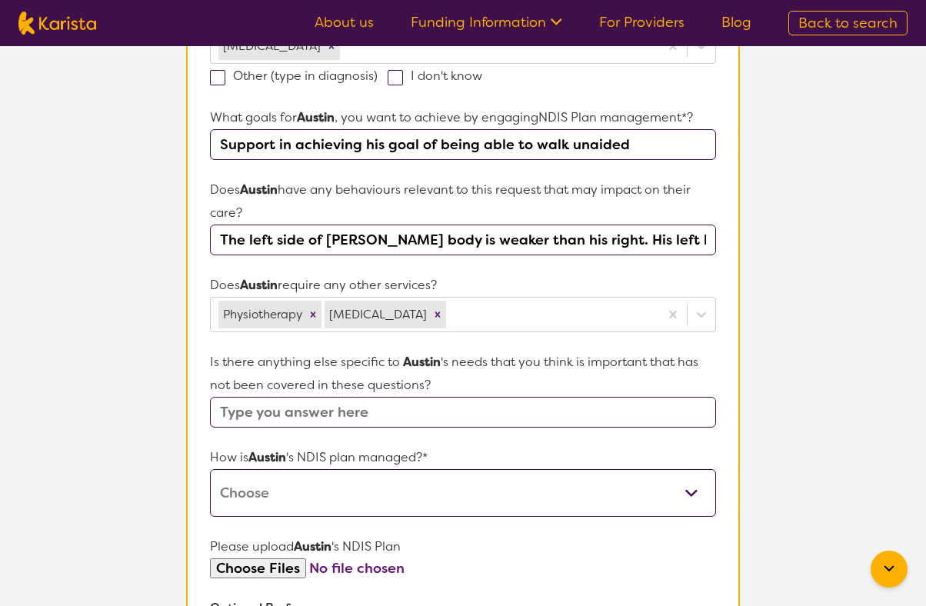
click at [461, 410] on input "text" at bounding box center [463, 412] width 506 height 31
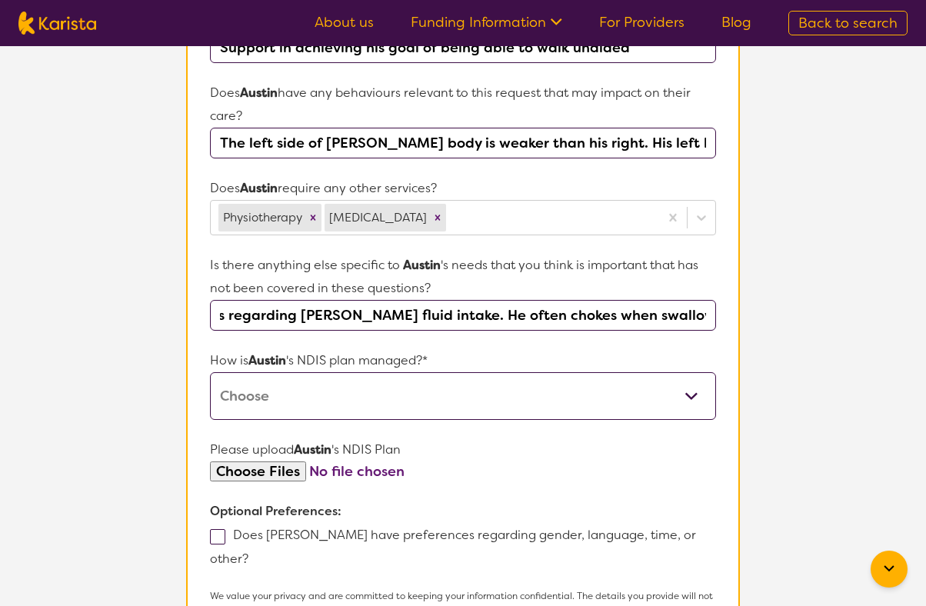
scroll to position [0, 155]
type input "We also have concerns regarding Austin's fluid intake. He often chokes when swa…"
click at [464, 385] on select "Self-managed NDIS plan Managed by a registered plan management provider (not th…" at bounding box center [463, 396] width 506 height 48
select select "Self Managed"
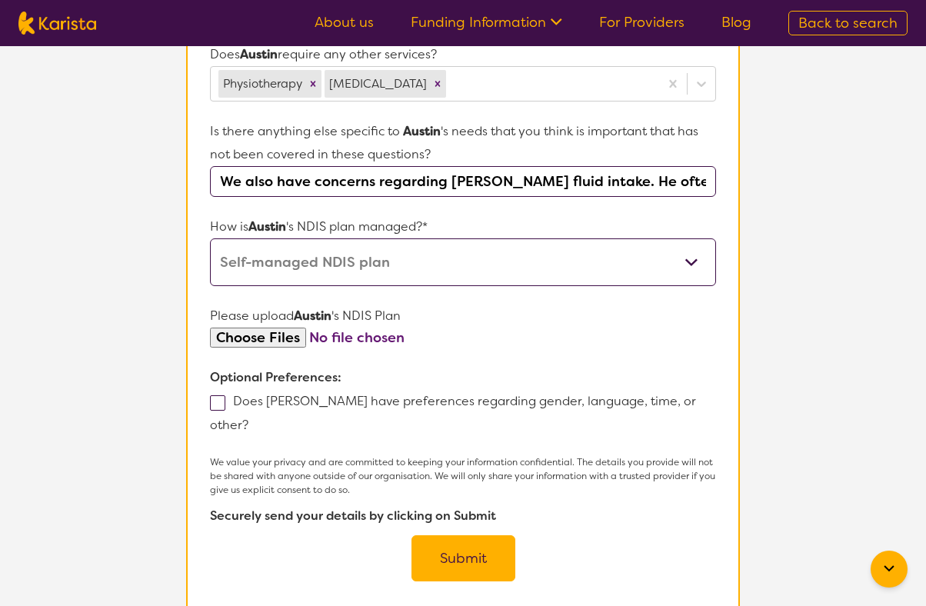
scroll to position [731, 0]
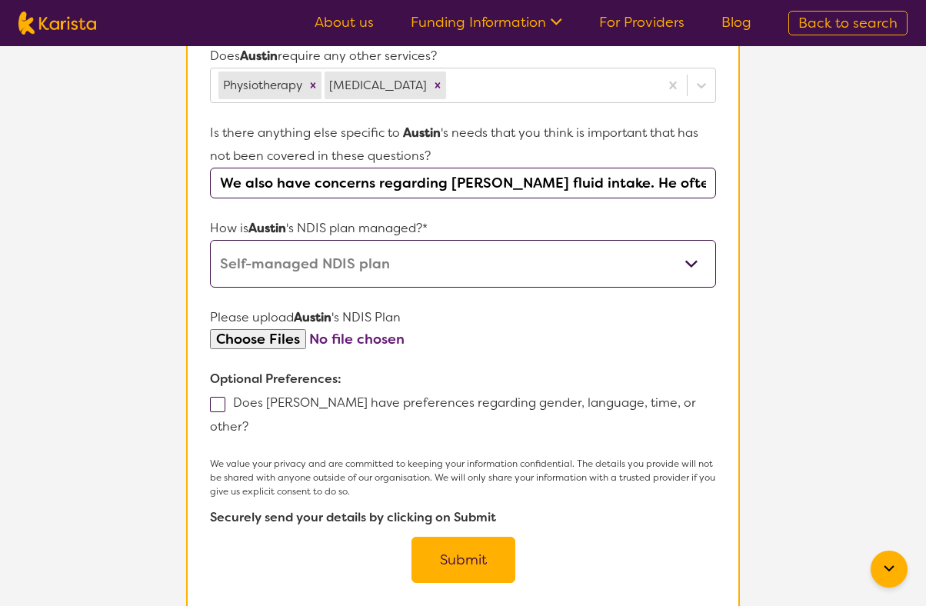
click at [249, 341] on input "file" at bounding box center [463, 339] width 506 height 21
type input "C:\fakepath\IMG_1091.HEIC"
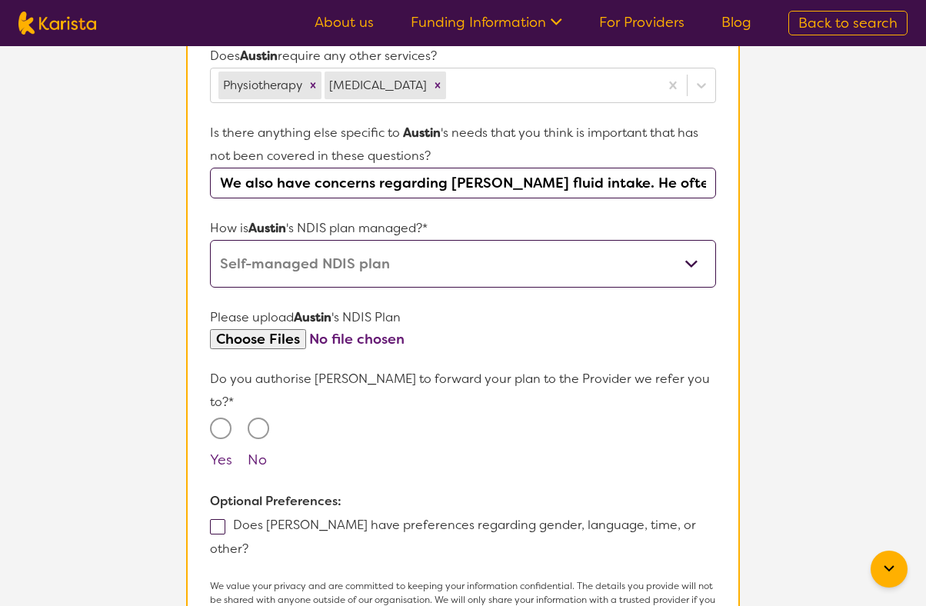
click at [221, 418] on input "Yes" at bounding box center [221, 429] width 22 height 22
radio input "true"
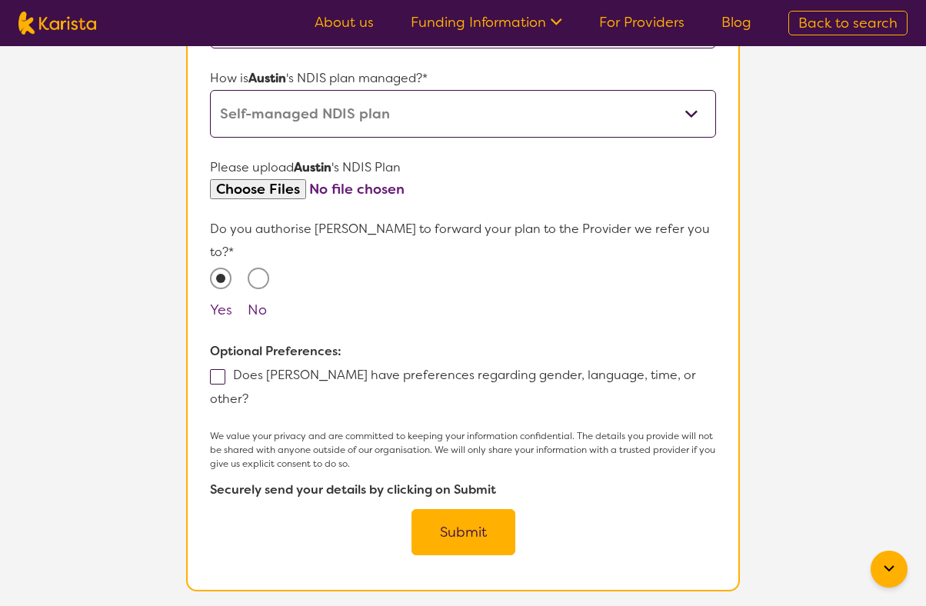
scroll to position [889, 0]
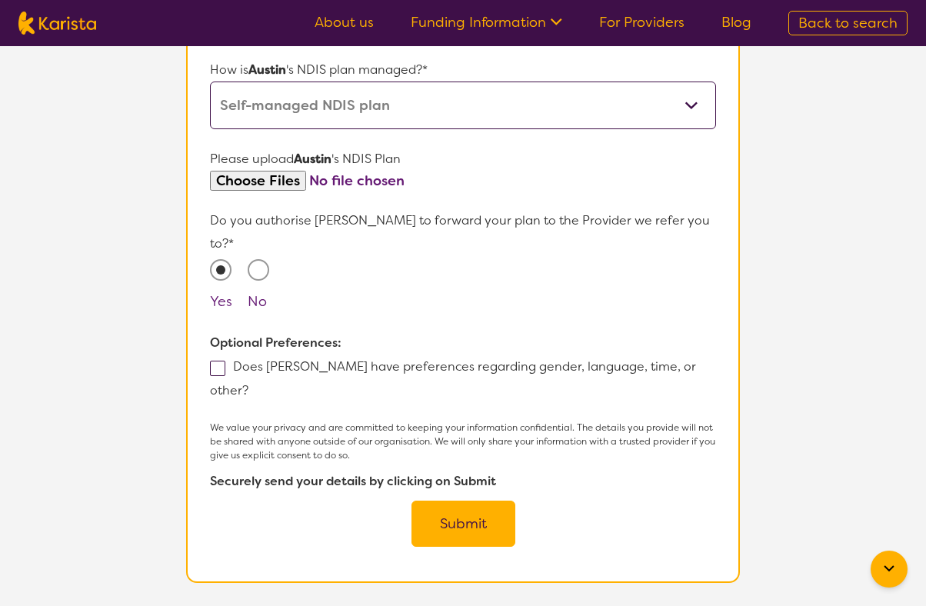
click at [448, 501] on button "Submit" at bounding box center [463, 524] width 104 height 46
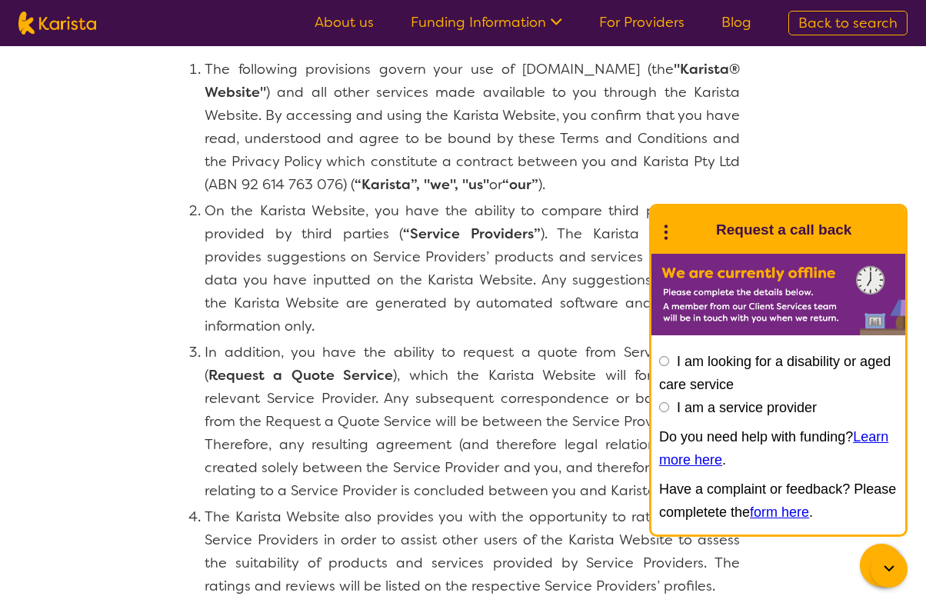
scroll to position [68, 0]
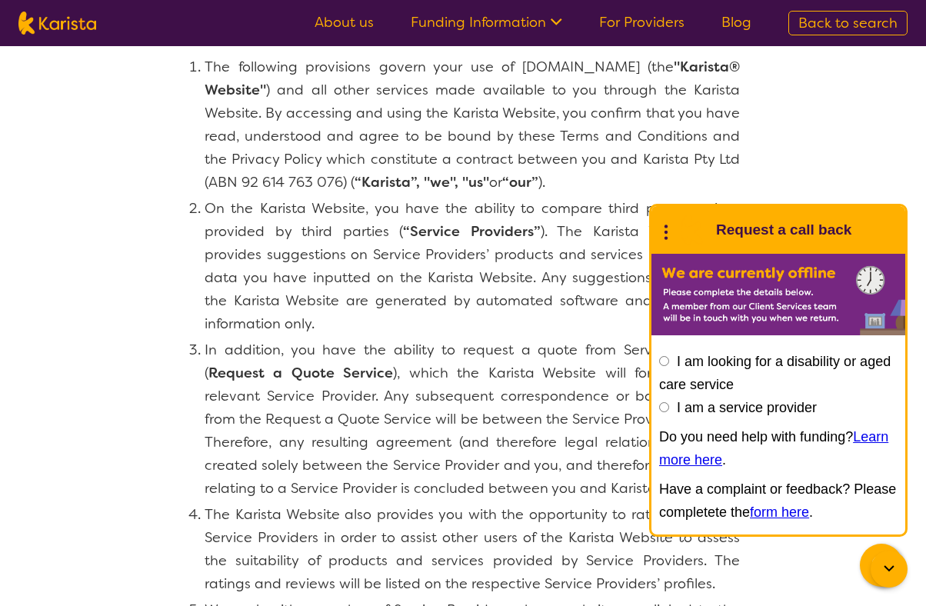
click at [671, 242] on icon at bounding box center [666, 230] width 20 height 24
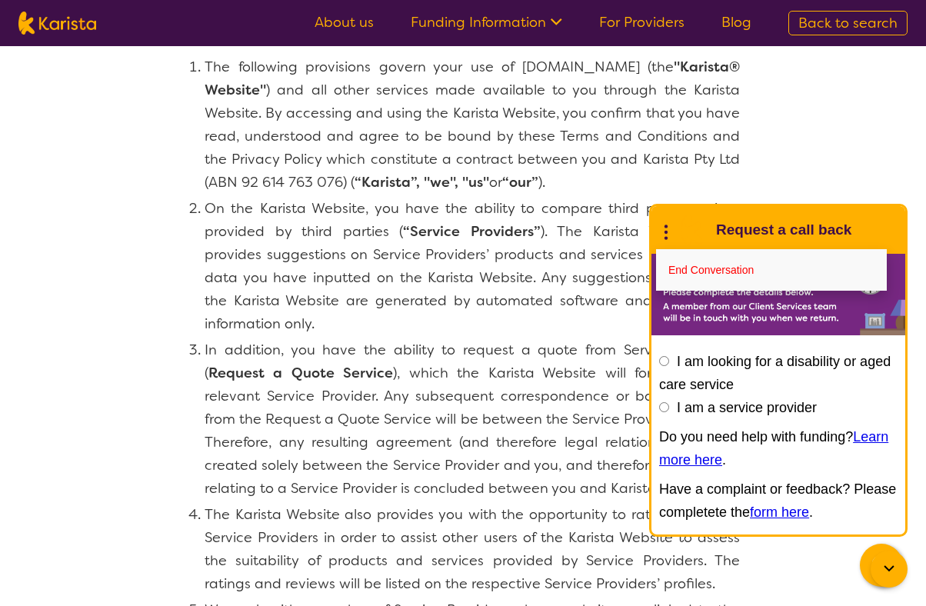
click at [671, 230] on icon at bounding box center [666, 230] width 20 height 24
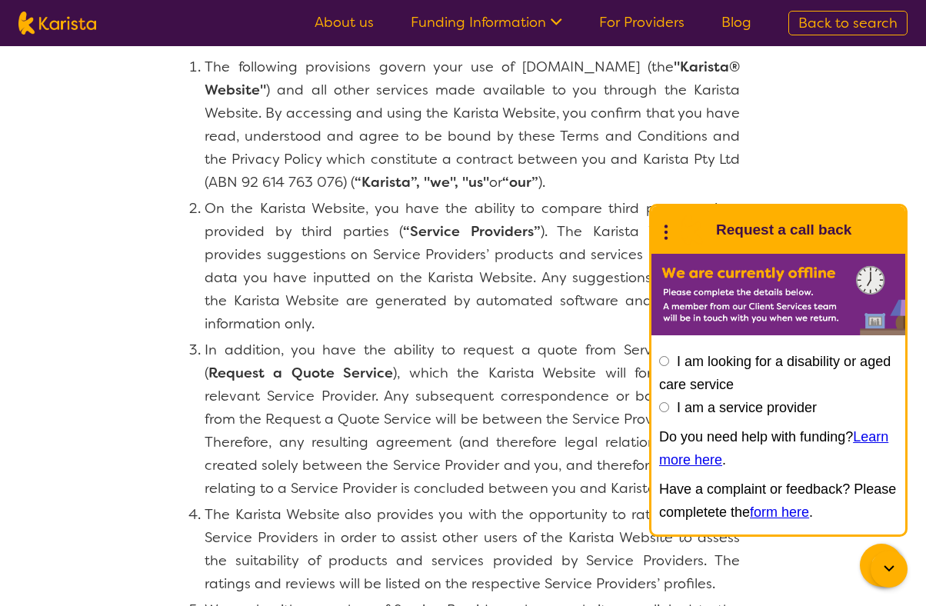
click at [672, 240] on icon at bounding box center [666, 230] width 20 height 24
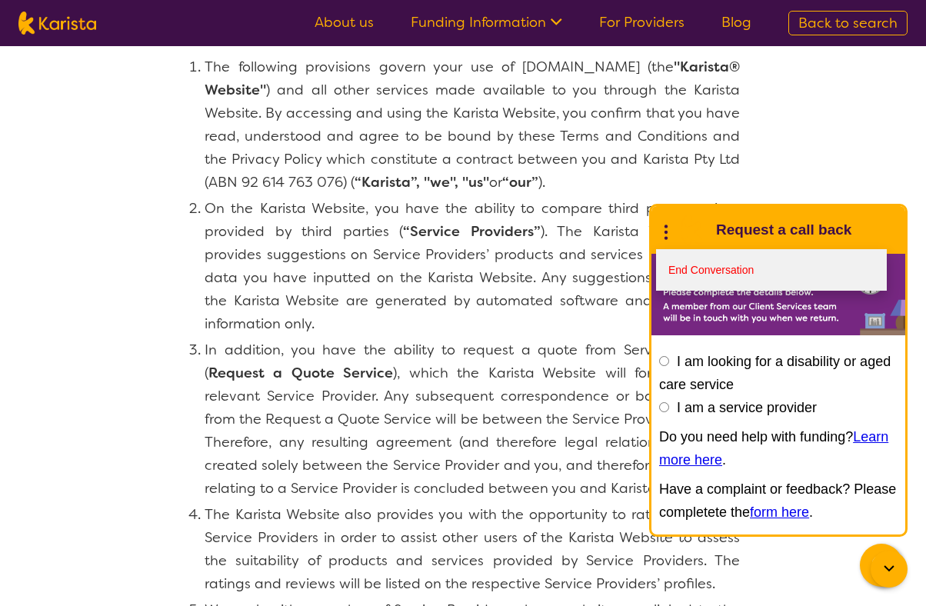
click at [681, 282] on link "End Conversation" at bounding box center [771, 270] width 231 height 42
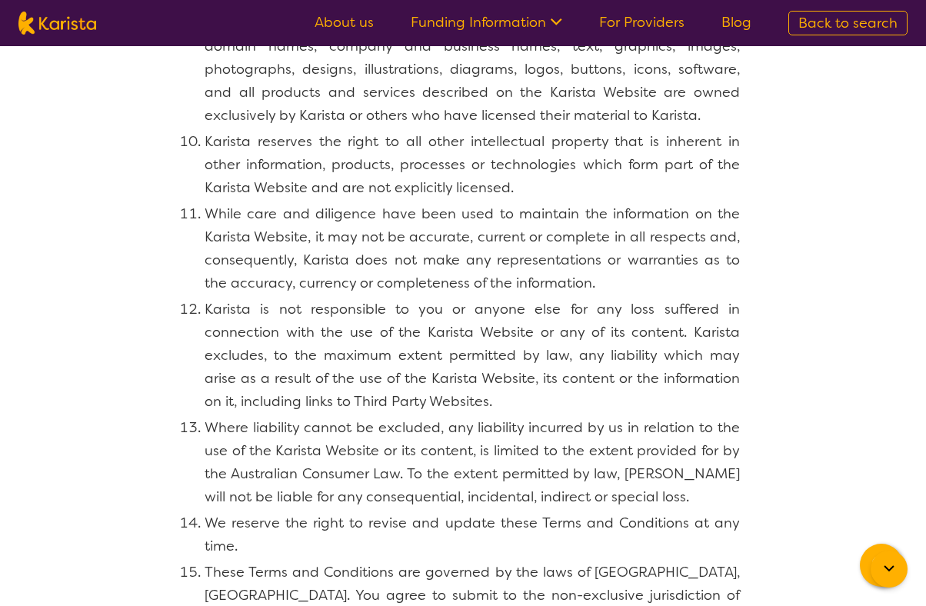
scroll to position [1299, 0]
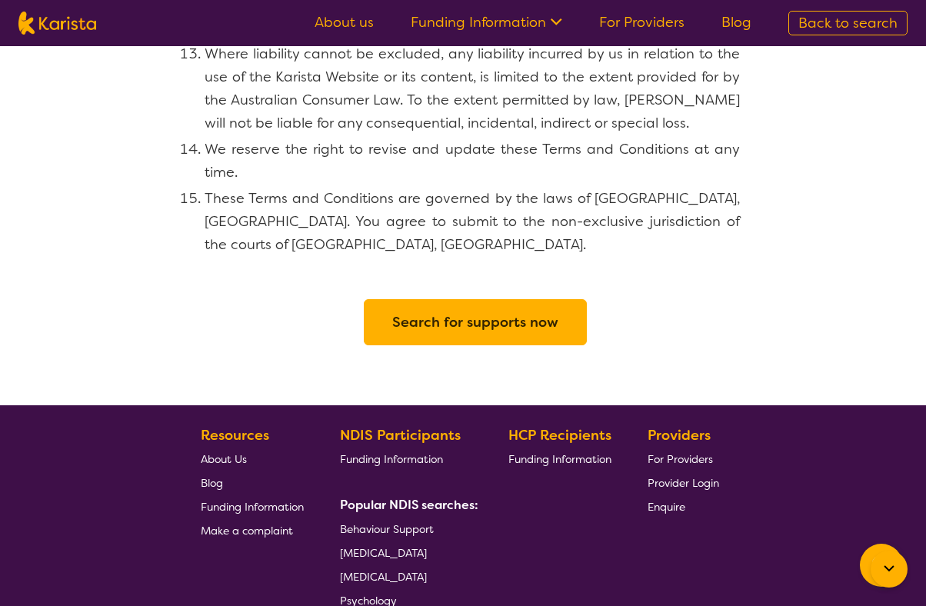
scroll to position [1663, 0]
